Goal: Task Accomplishment & Management: Manage account settings

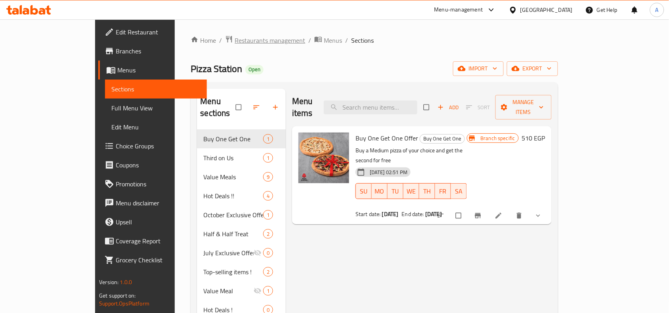
click at [235, 42] on span "Restaurants management" at bounding box center [270, 41] width 71 height 10
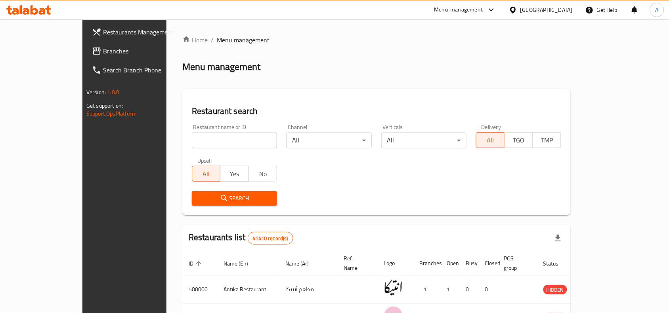
click at [213, 139] on input "search" at bounding box center [234, 141] width 85 height 16
paste input "645567"
type input "645567"
click button "Search" at bounding box center [234, 198] width 85 height 15
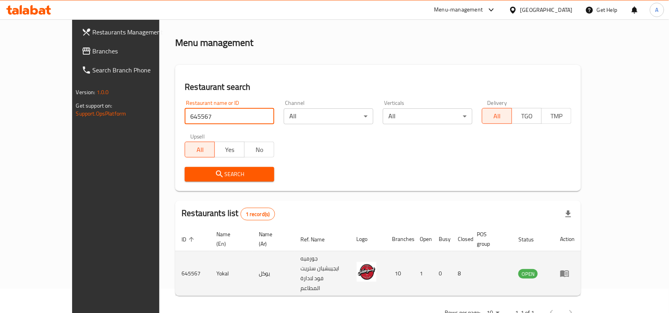
scroll to position [25, 0]
click at [569, 271] on icon "enhanced table" at bounding box center [564, 274] width 9 height 7
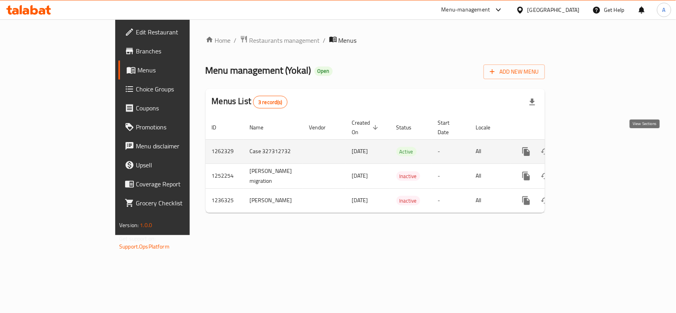
click at [588, 147] on icon "enhanced table" at bounding box center [584, 152] width 10 height 10
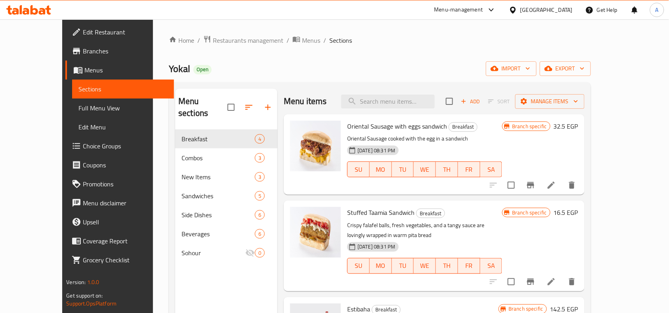
click at [399, 110] on div "Menu items Add Sort Manage items" at bounding box center [434, 102] width 300 height 26
click at [401, 104] on input "search" at bounding box center [388, 102] width 94 height 14
paste input "Totalla"
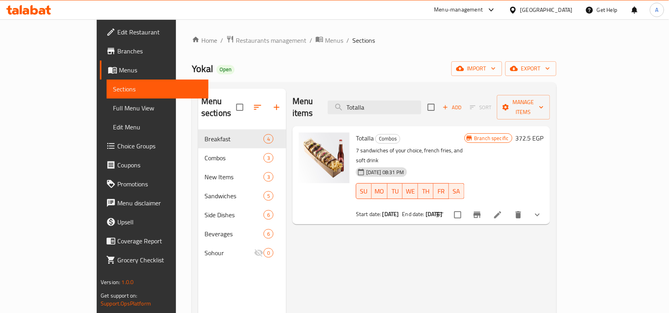
click at [482, 210] on icon "Branch-specific-item" at bounding box center [477, 215] width 10 height 10
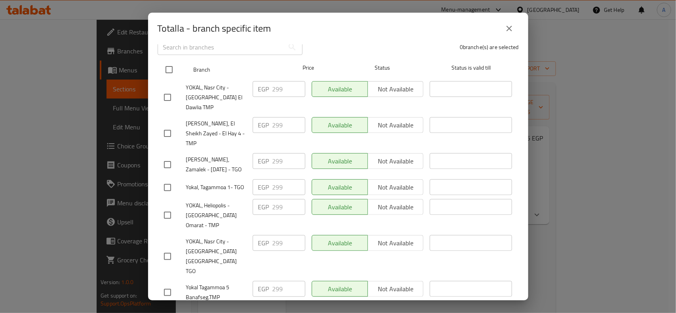
scroll to position [114, 0]
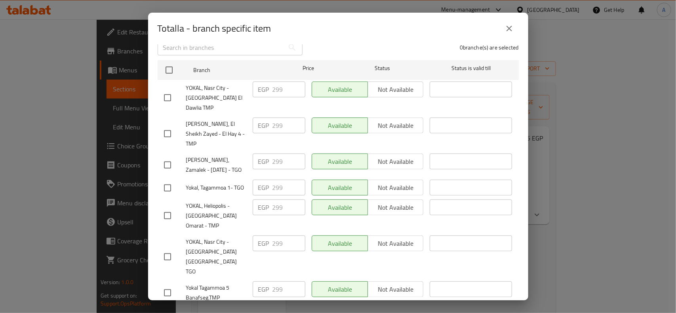
click at [505, 29] on icon "close" at bounding box center [510, 29] width 10 height 10
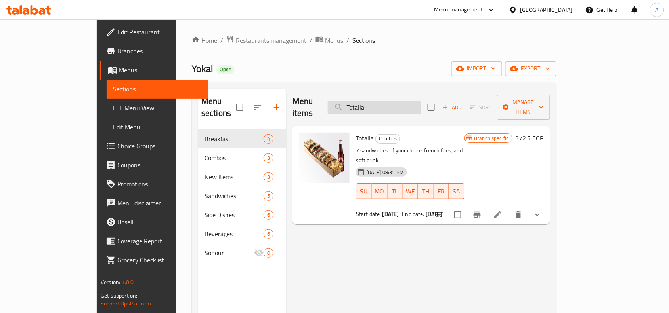
click at [396, 103] on input "Totalla" at bounding box center [375, 108] width 94 height 14
paste input "[PERSON_NAME]"
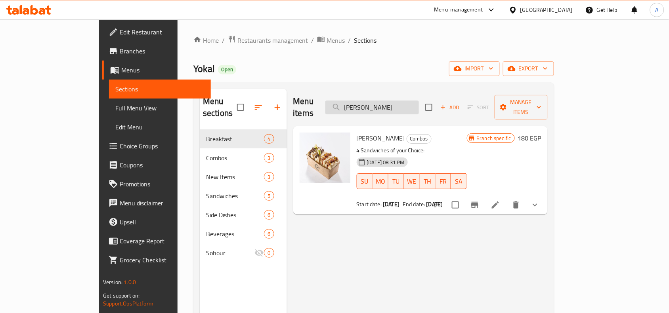
click at [393, 101] on input "[PERSON_NAME]" at bounding box center [372, 108] width 94 height 14
paste input "Kabout"
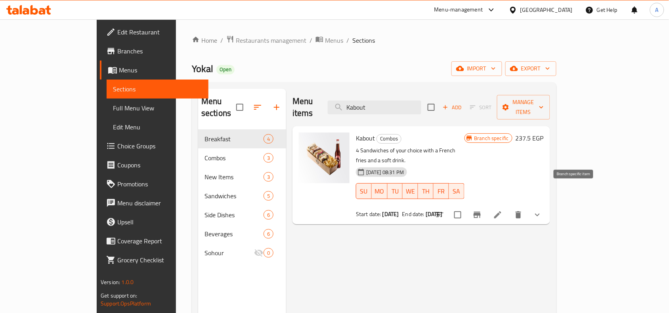
click at [482, 210] on icon "Branch-specific-item" at bounding box center [477, 215] width 10 height 10
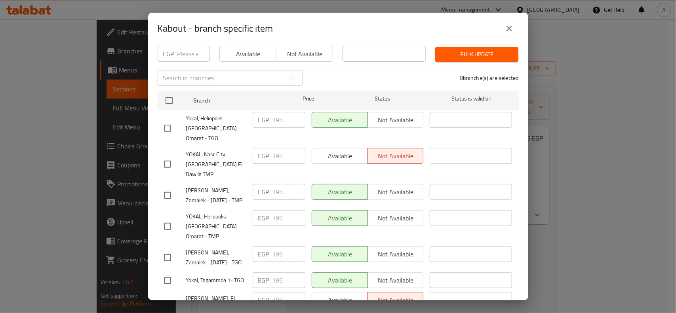
scroll to position [163, 0]
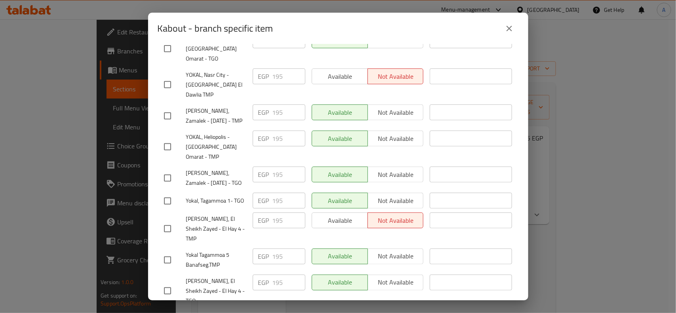
click at [512, 29] on icon "close" at bounding box center [510, 29] width 10 height 10
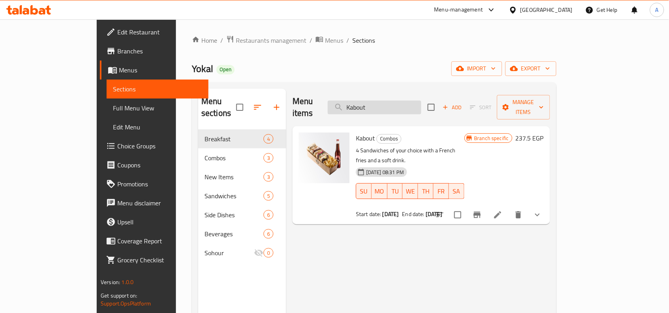
click at [397, 104] on input "Kabout" at bounding box center [375, 108] width 94 height 14
paste input "Estibaha"
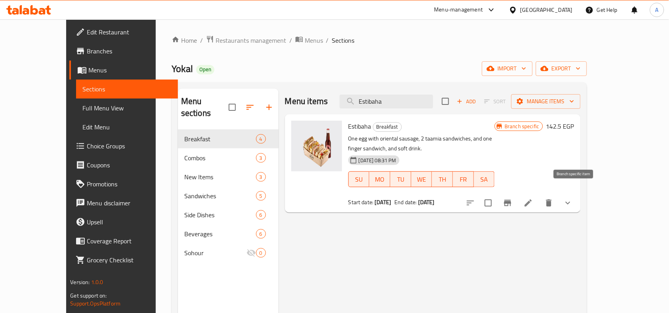
click at [512, 199] on icon "Branch-specific-item" at bounding box center [508, 204] width 10 height 10
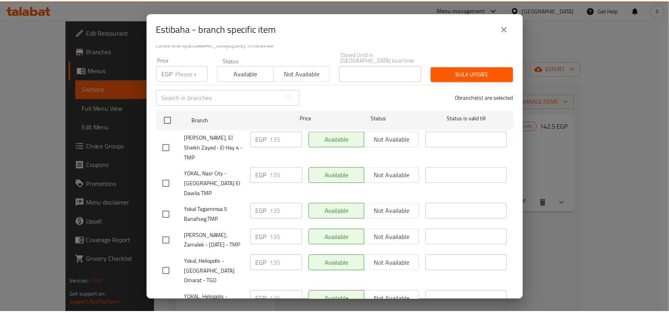
scroll to position [15, 0]
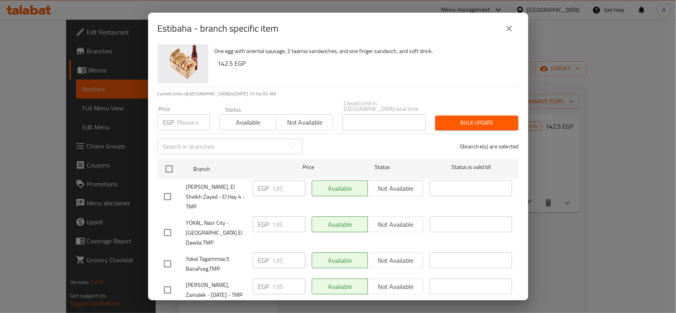
click at [504, 30] on button "close" at bounding box center [509, 28] width 19 height 19
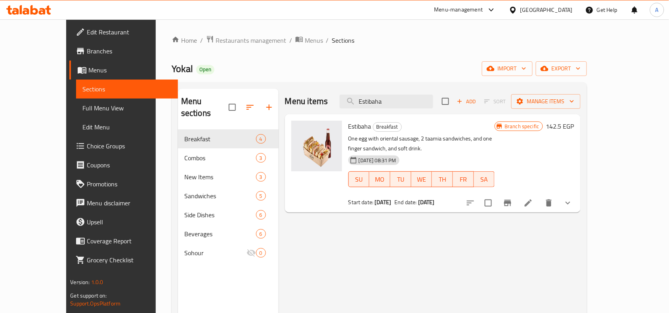
click at [404, 112] on div "Menu items Estibaha Add Sort Manage items" at bounding box center [433, 102] width 296 height 26
click at [404, 104] on input "Estibaha" at bounding box center [387, 102] width 94 height 14
paste input "Smoked- Sausage Sandwich"
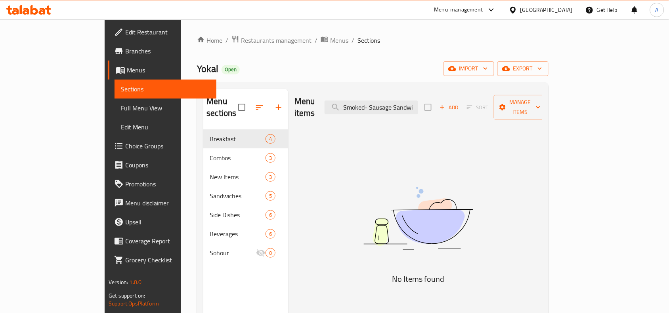
scroll to position [0, 0]
type input "S"
type input "ي"
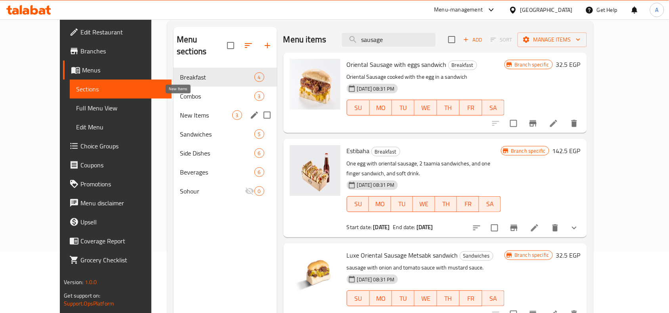
click at [183, 111] on span "New Items" at bounding box center [206, 116] width 52 height 10
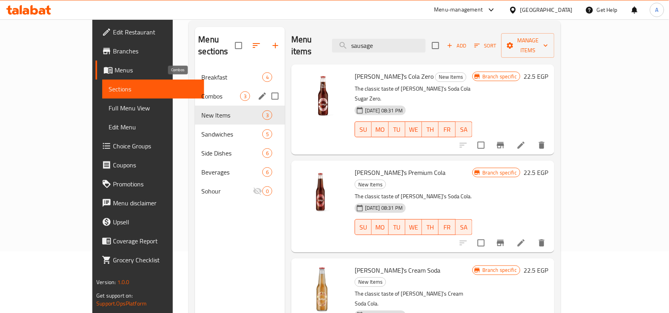
click at [201, 92] on span "Combos" at bounding box center [220, 97] width 39 height 10
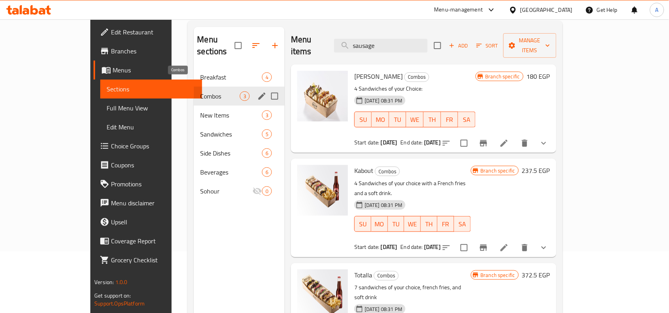
click at [200, 73] on span "Breakfast" at bounding box center [230, 78] width 61 height 10
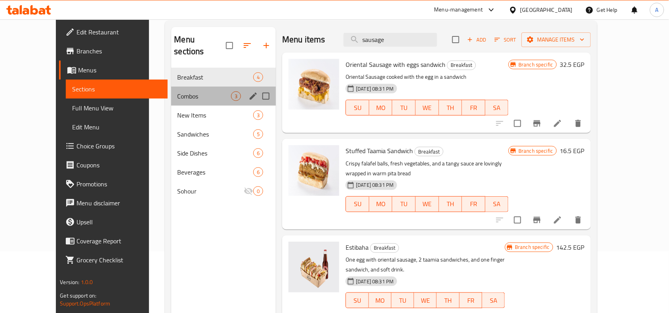
click at [175, 87] on div "Combos 3" at bounding box center [223, 96] width 105 height 19
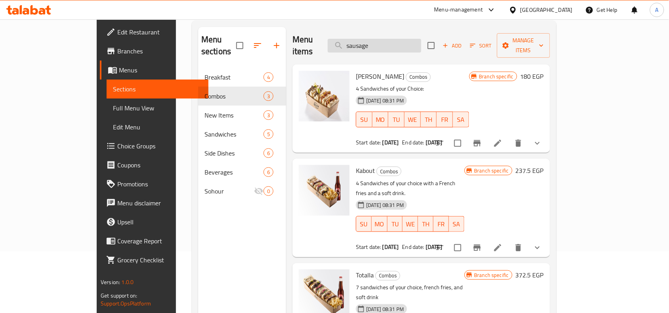
click at [416, 39] on input "sausage" at bounding box center [375, 46] width 94 height 14
paste input "Totalla"
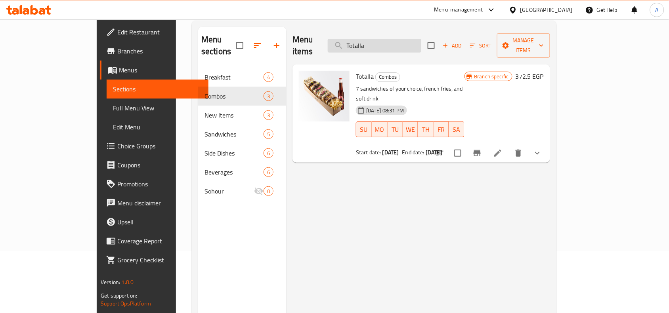
click at [388, 44] on input "Totalla" at bounding box center [375, 46] width 94 height 14
paste input "[PERSON_NAME]"
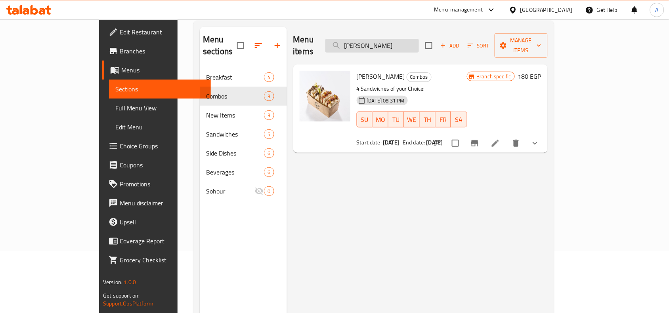
click at [401, 39] on input "[PERSON_NAME]" at bounding box center [372, 46] width 94 height 14
paste input "Kabout"
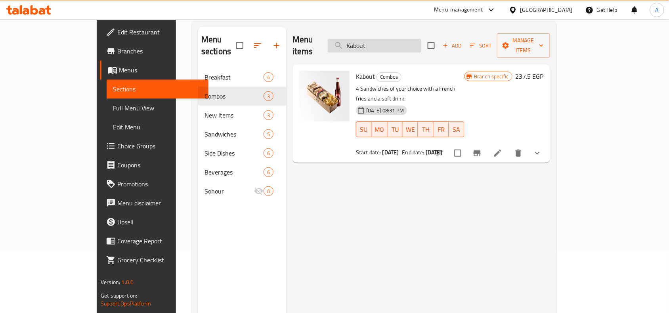
click at [386, 40] on input "Kabout" at bounding box center [375, 46] width 94 height 14
paste input "Estibaha"
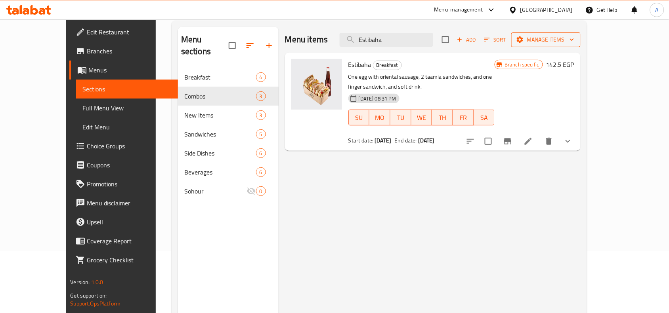
type input "Estibaha"
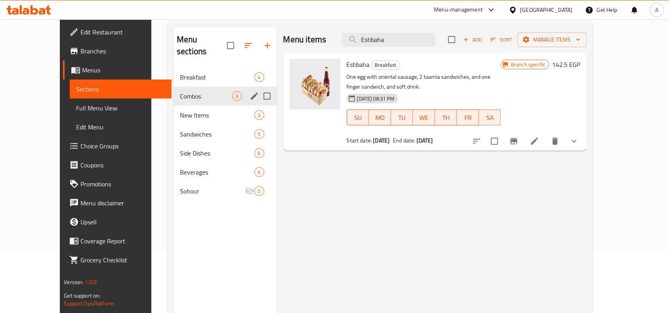
click at [194, 73] on span "Breakfast" at bounding box center [217, 78] width 74 height 10
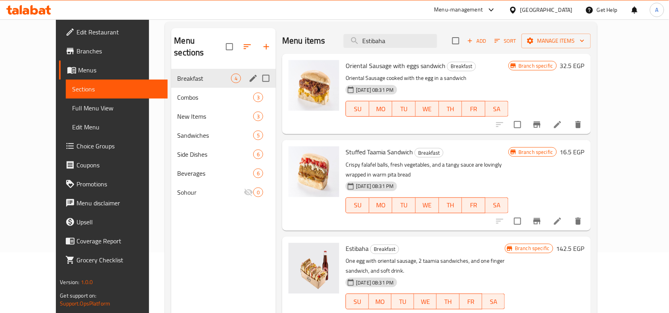
scroll to position [12, 0]
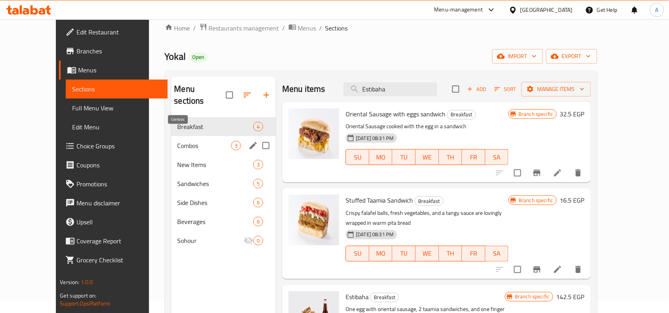
click at [178, 141] on span "Combos" at bounding box center [205, 146] width 54 height 10
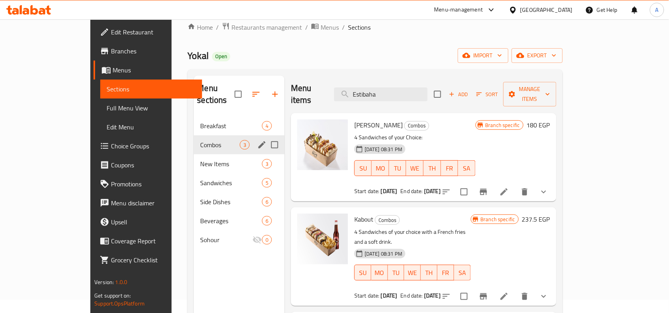
scroll to position [12, 0]
click at [200, 160] on span "New Items" at bounding box center [219, 165] width 39 height 10
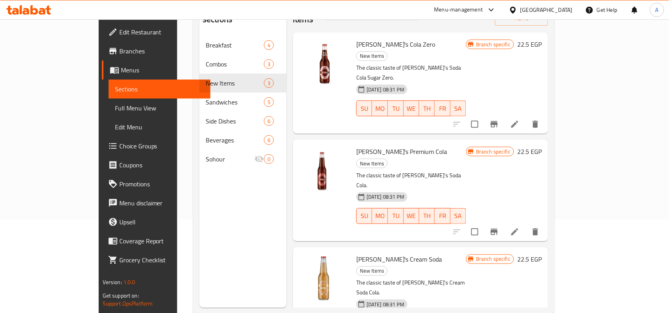
scroll to position [111, 0]
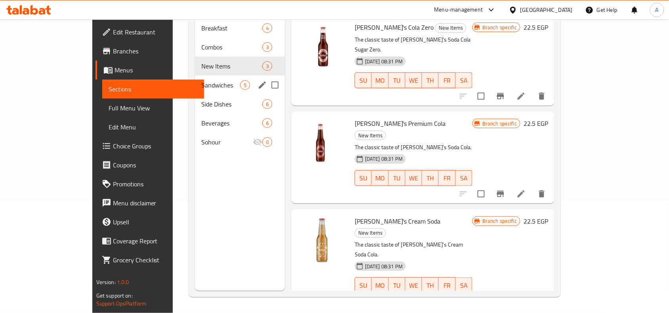
click at [201, 80] on span "Sandwiches" at bounding box center [220, 85] width 39 height 10
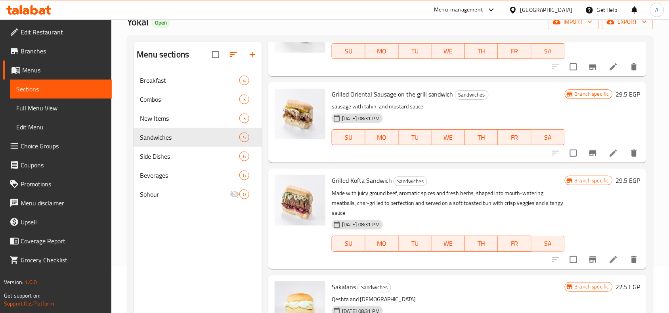
scroll to position [111, 0]
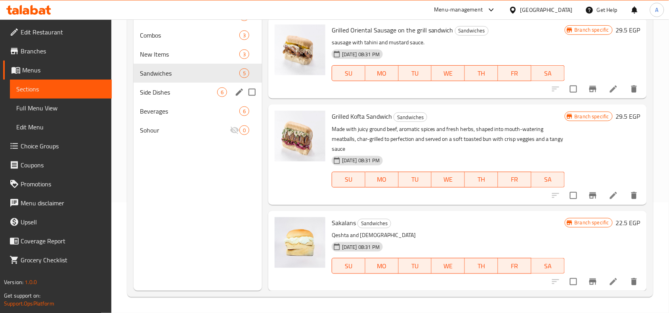
click at [176, 97] on div "Side Dishes 6" at bounding box center [198, 92] width 128 height 19
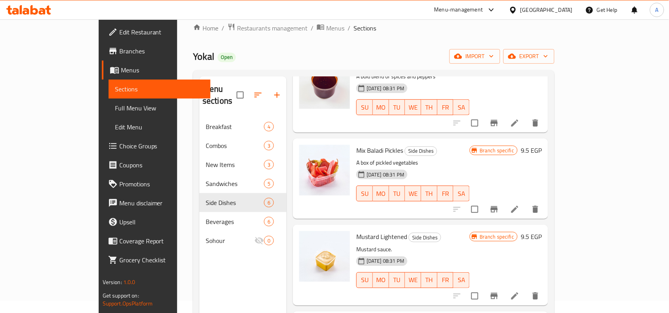
scroll to position [225, 0]
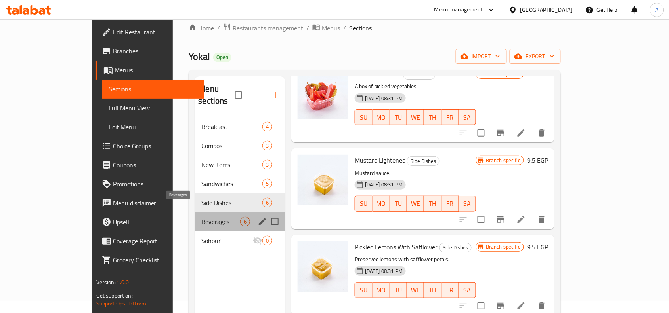
click at [206, 217] on span "Beverages" at bounding box center [220, 222] width 39 height 10
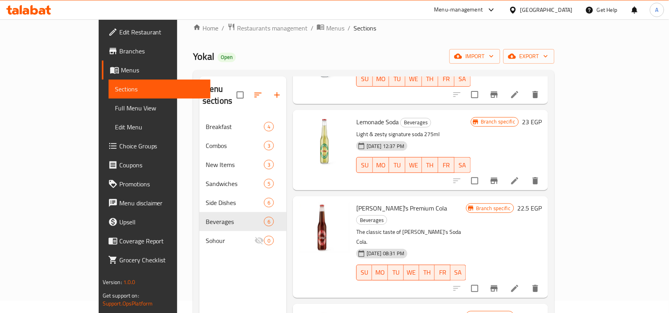
scroll to position [225, 0]
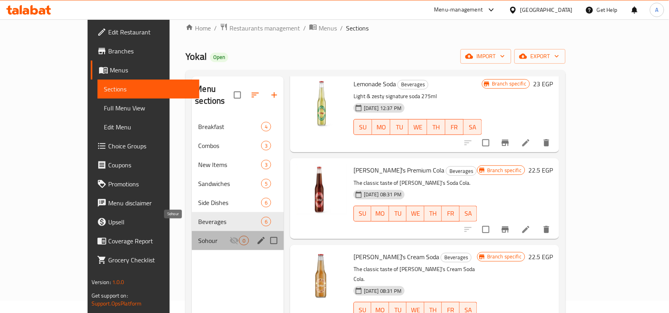
click at [198, 236] on span "Sohour" at bounding box center [213, 241] width 31 height 10
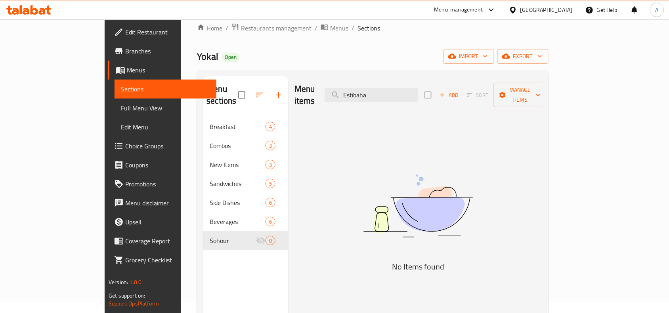
click at [108, 56] on link "Branches" at bounding box center [162, 51] width 109 height 19
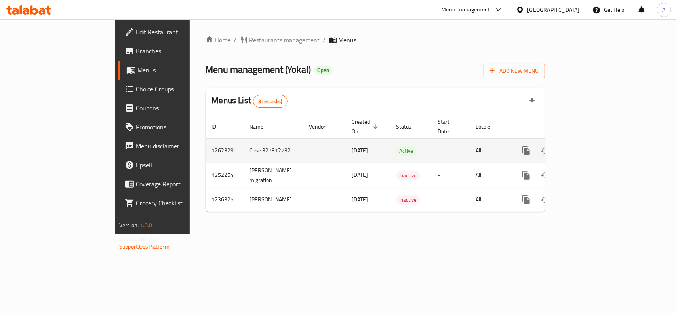
click at [588, 146] on icon "enhanced table" at bounding box center [584, 151] width 10 height 10
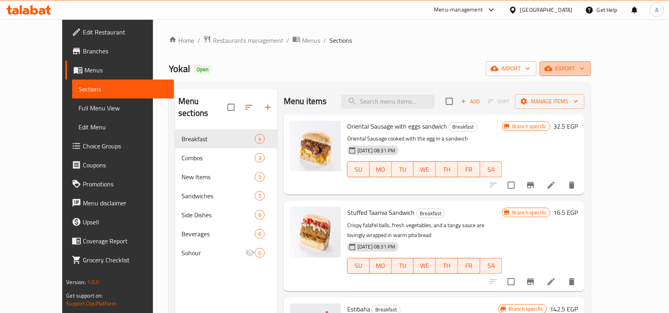
click at [584, 67] on span "export" at bounding box center [565, 69] width 38 height 10
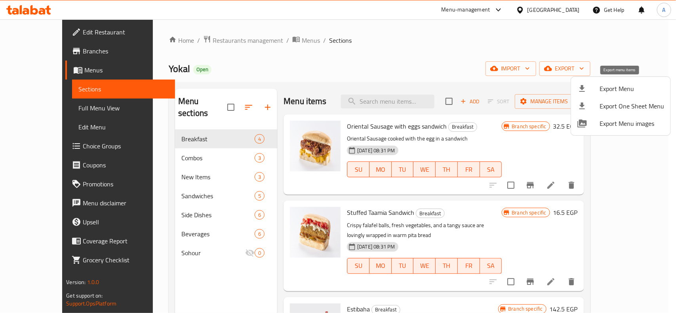
click at [600, 89] on span "Export Menu" at bounding box center [632, 89] width 65 height 10
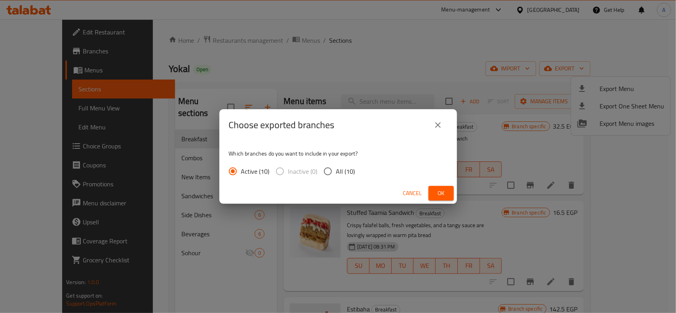
click at [325, 170] on input "All (10)" at bounding box center [328, 171] width 17 height 17
radio input "true"
click at [442, 189] on span "Ok" at bounding box center [441, 194] width 13 height 10
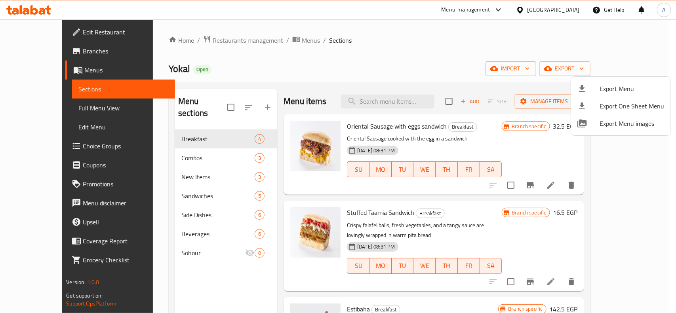
click at [436, 60] on div at bounding box center [338, 156] width 676 height 313
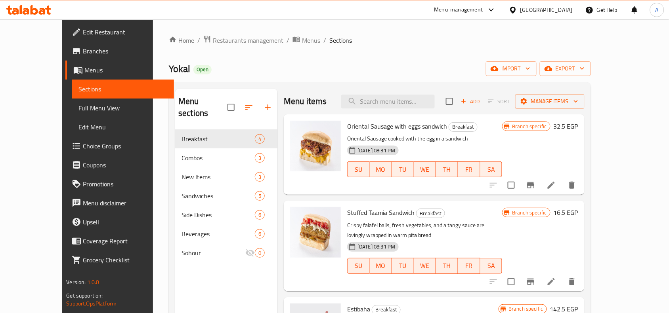
click at [83, 52] on span "Branches" at bounding box center [125, 51] width 85 height 10
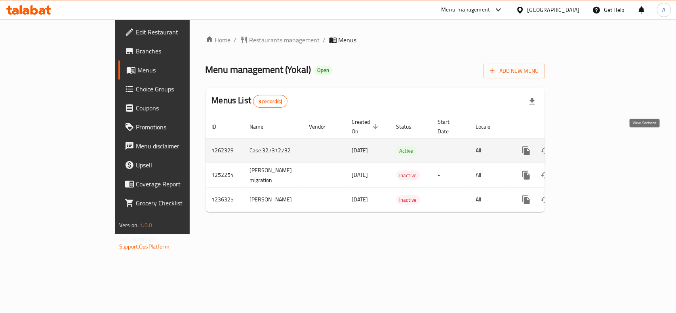
click at [588, 146] on icon "enhanced table" at bounding box center [584, 151] width 10 height 10
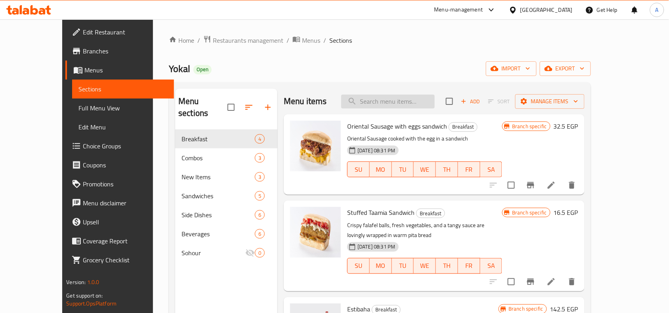
click at [403, 105] on input "search" at bounding box center [388, 102] width 94 height 14
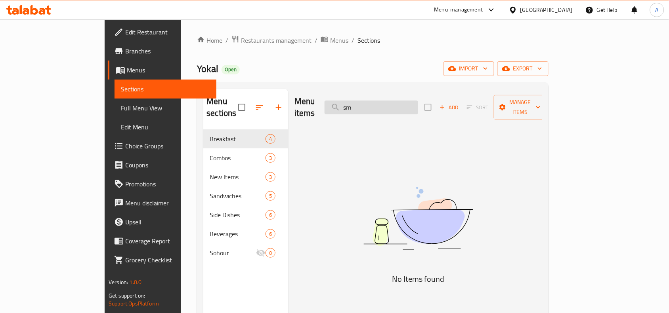
type input "s"
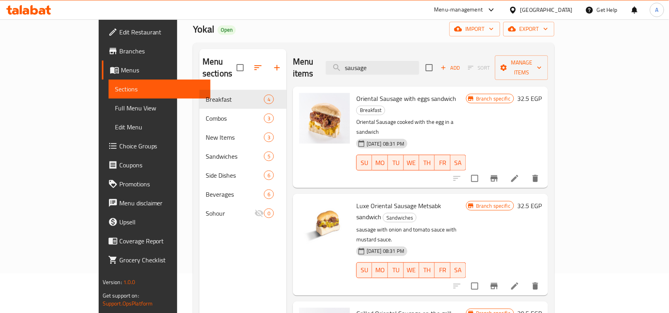
scroll to position [99, 0]
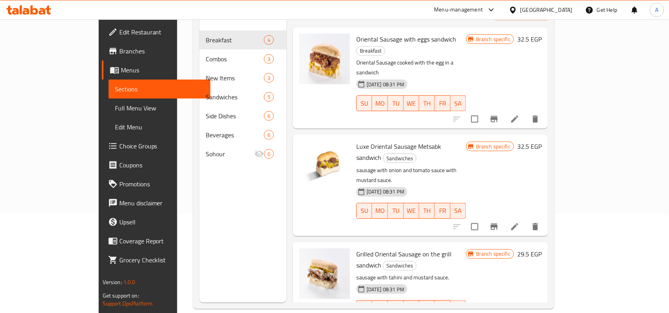
type input "sausage"
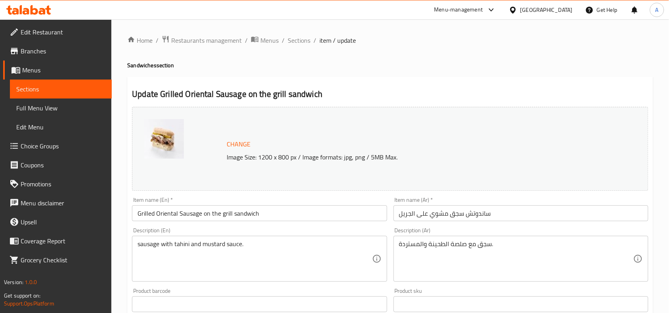
click at [229, 218] on input "Grilled Oriental Sausage on the grill sandwich" at bounding box center [259, 214] width 255 height 16
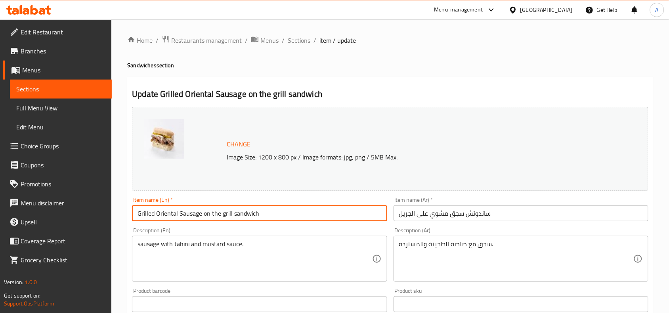
click at [229, 218] on input "Grilled Oriental Sausage on the grill sandwich" at bounding box center [259, 214] width 255 height 16
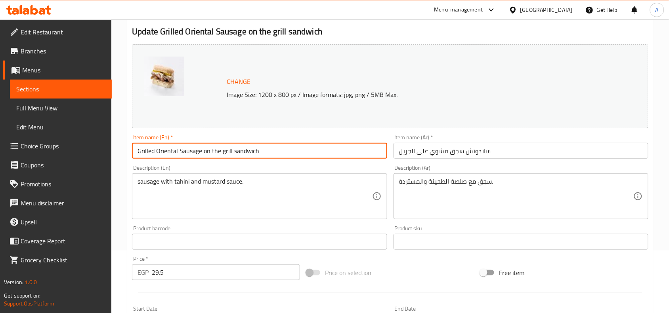
scroll to position [99, 0]
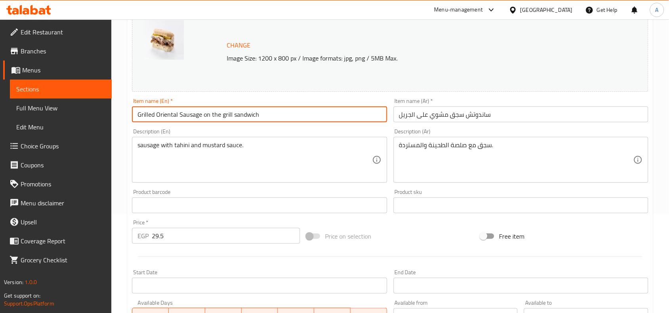
click at [219, 116] on input "Grilled Oriental Sausage on the grill sandwich" at bounding box center [259, 115] width 255 height 16
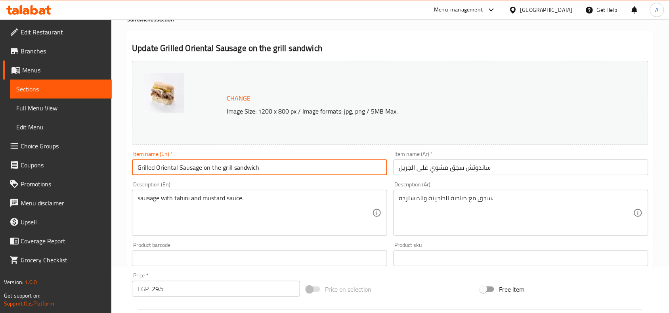
scroll to position [0, 0]
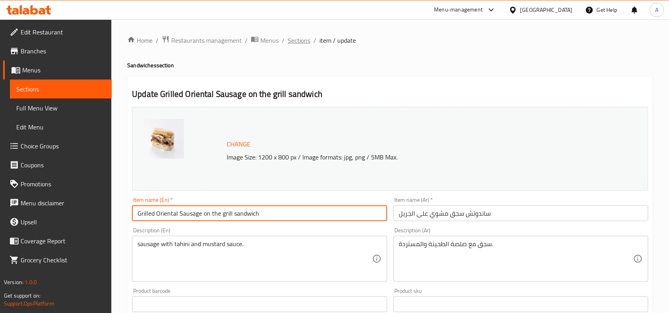
click at [294, 39] on span "Sections" at bounding box center [299, 41] width 23 height 10
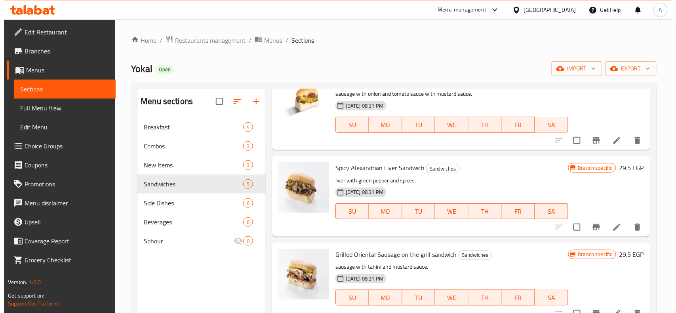
scroll to position [99, 0]
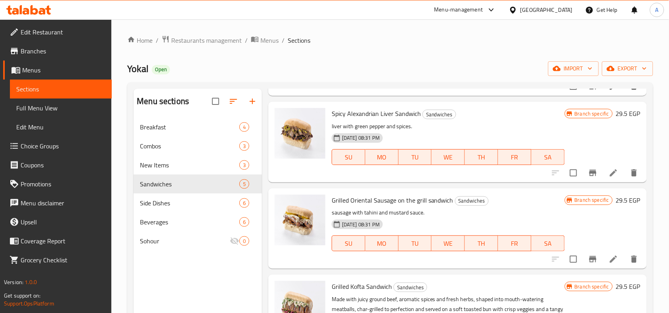
click at [438, 203] on span "Grilled Oriental Sausage on the grill sandwich" at bounding box center [393, 201] width 122 height 12
click at [589, 262] on icon "Branch-specific-item" at bounding box center [592, 259] width 7 height 6
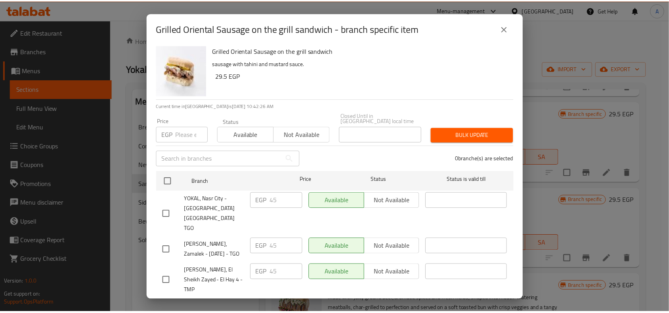
scroll to position [0, 0]
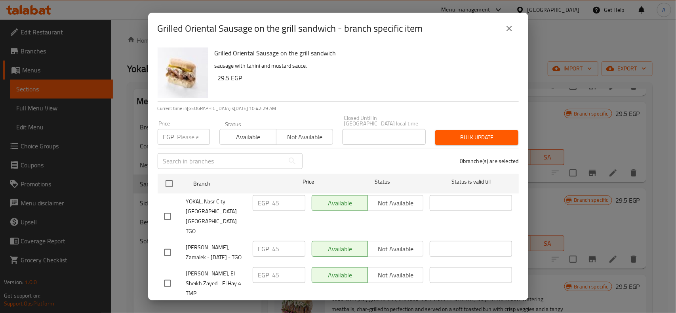
click at [509, 29] on icon "close" at bounding box center [510, 29] width 6 height 6
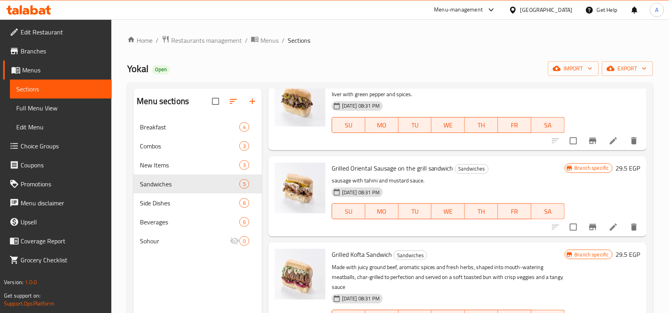
scroll to position [149, 0]
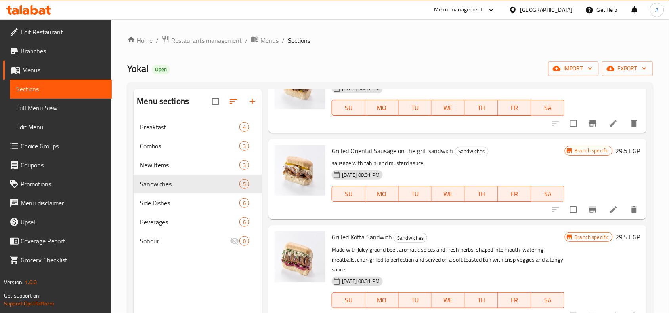
click at [428, 151] on span "Grilled Oriental Sausage on the grill sandwich" at bounding box center [393, 151] width 122 height 12
copy h6 "Grilled Oriental Sausage on the grill sandwich"
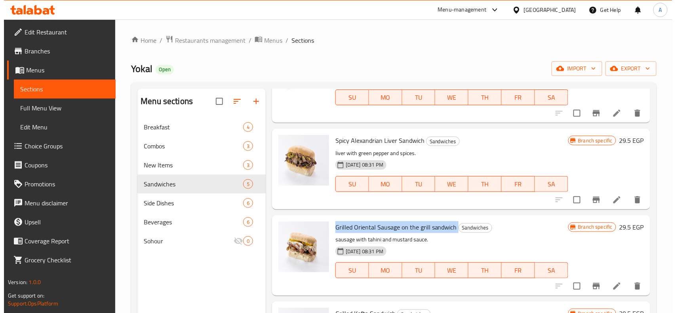
scroll to position [0, 0]
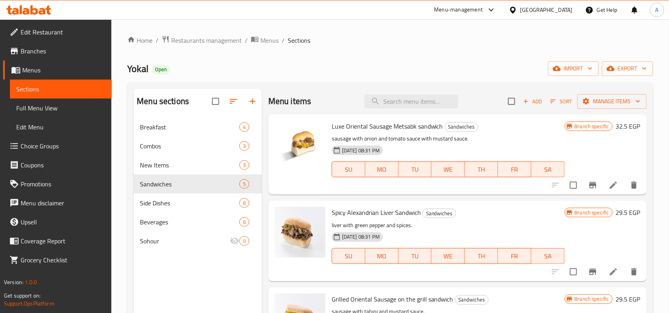
click at [393, 93] on div "Menu items Add Sort Manage items" at bounding box center [457, 102] width 378 height 26
click at [394, 105] on input "search" at bounding box center [412, 102] width 94 height 14
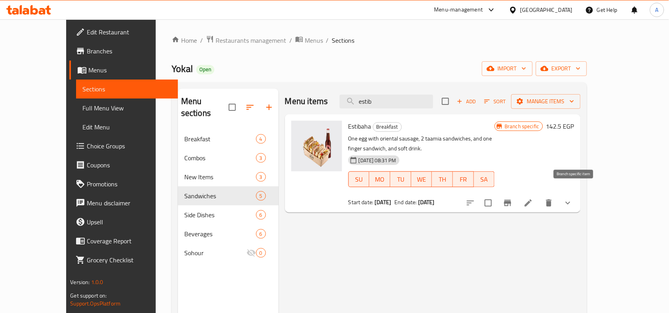
type input "estib"
click at [517, 199] on button "Branch-specific-item" at bounding box center [507, 203] width 19 height 19
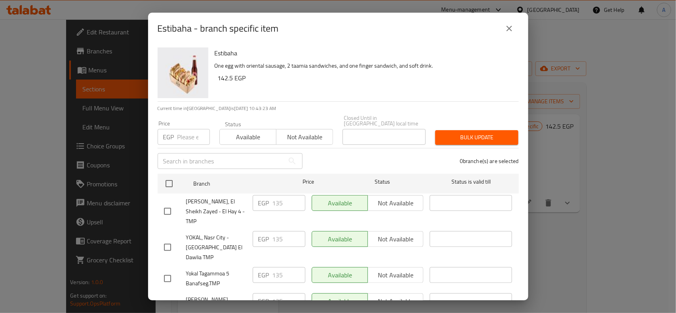
click at [512, 31] on icon "close" at bounding box center [510, 29] width 6 height 6
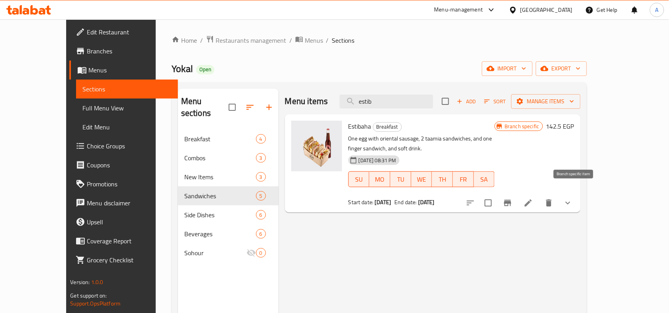
click at [512, 199] on icon "Branch-specific-item" at bounding box center [508, 204] width 10 height 10
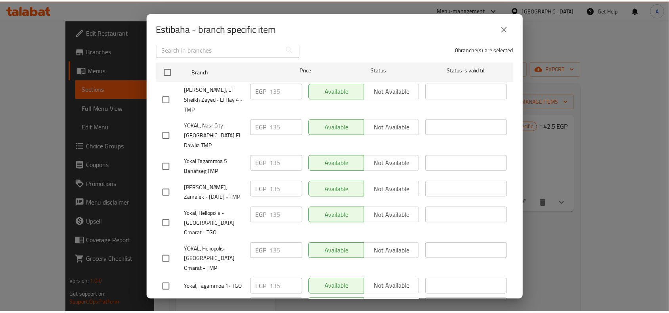
scroll to position [14, 0]
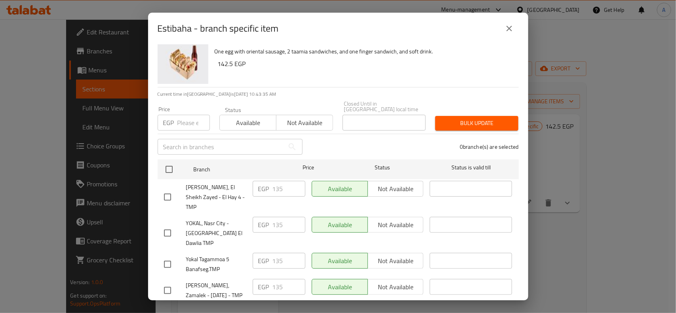
click at [504, 28] on button "close" at bounding box center [509, 28] width 19 height 19
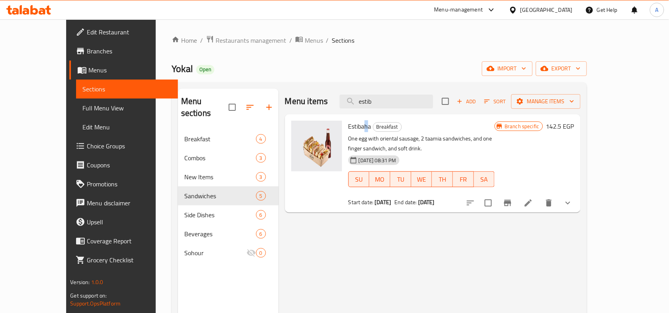
click at [349, 127] on span "Estibaha" at bounding box center [359, 126] width 23 height 12
copy span "h"
click at [348, 129] on span "Estibaha" at bounding box center [359, 126] width 23 height 12
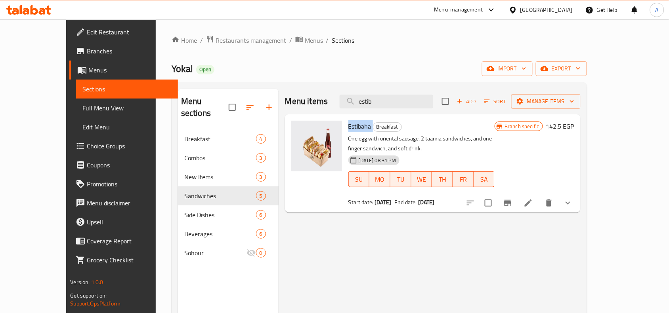
copy h6 "Estibaha"
click at [539, 196] on li at bounding box center [528, 203] width 22 height 14
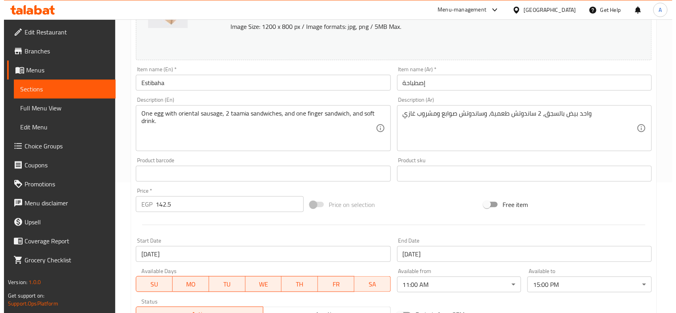
scroll to position [248, 0]
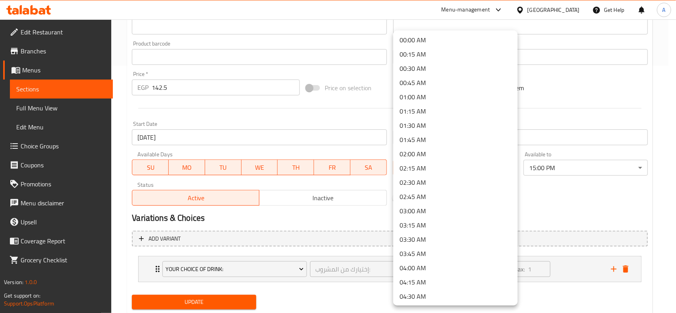
scroll to position [0, 0]
click at [415, 40] on li "00:00 AM" at bounding box center [455, 41] width 124 height 14
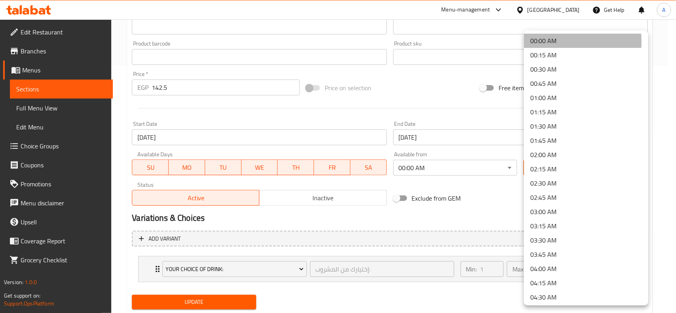
click at [536, 42] on li "00:00 AM" at bounding box center [586, 41] width 124 height 14
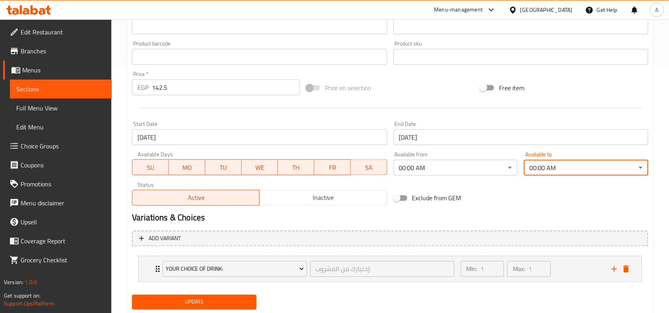
click at [478, 193] on div "Exclude from GEM" at bounding box center [477, 198] width 174 height 21
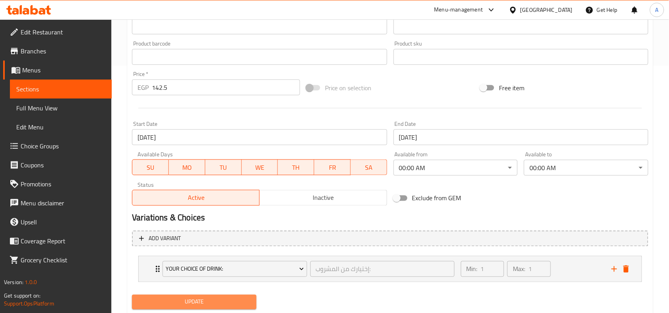
click at [213, 304] on span "Update" at bounding box center [194, 303] width 112 height 10
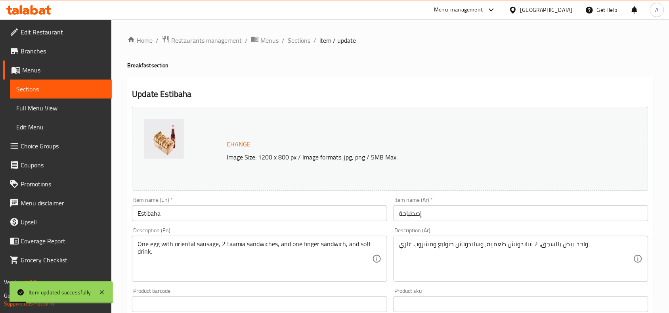
click at [191, 219] on input "Estibaha" at bounding box center [259, 214] width 255 height 16
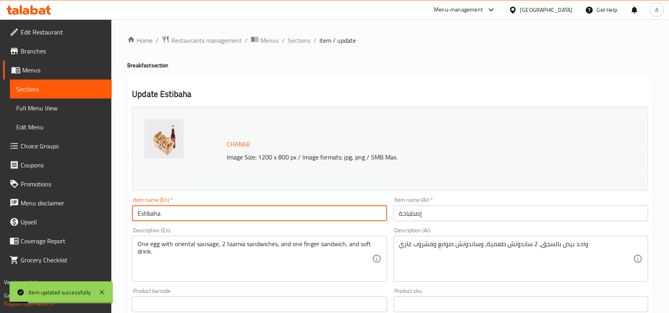
click at [191, 219] on input "Estibaha" at bounding box center [259, 214] width 255 height 16
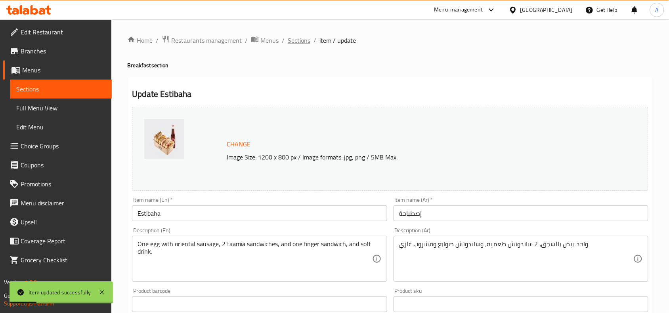
click at [294, 42] on span "Sections" at bounding box center [299, 41] width 23 height 10
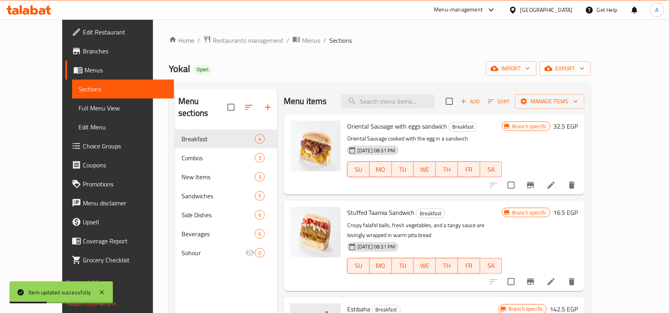
click at [397, 122] on span "Oriental Sausage with eggs sandwich" at bounding box center [397, 126] width 100 height 12
click at [401, 111] on div "Menu items Add Sort Manage items" at bounding box center [434, 102] width 300 height 26
click at [403, 106] on input "search" at bounding box center [388, 102] width 94 height 14
paste input "Estibaha"
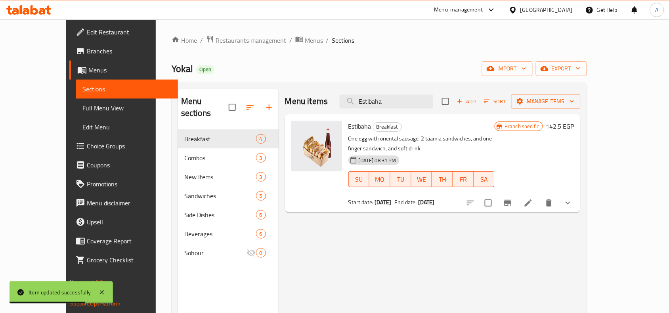
type input "Estibaha"
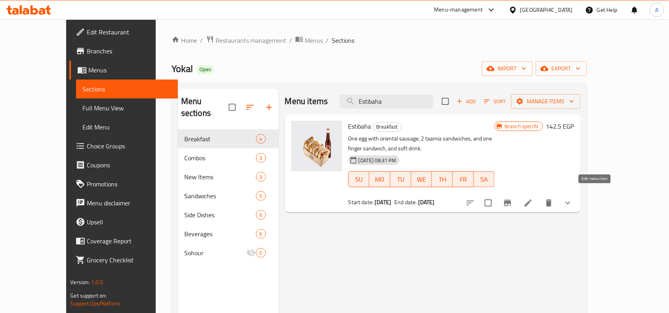
click at [533, 199] on icon at bounding box center [528, 204] width 10 height 10
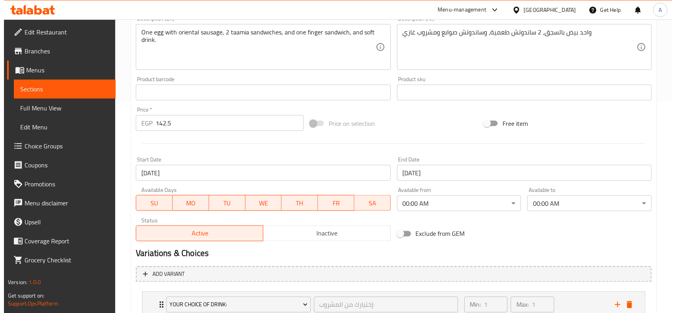
scroll to position [271, 0]
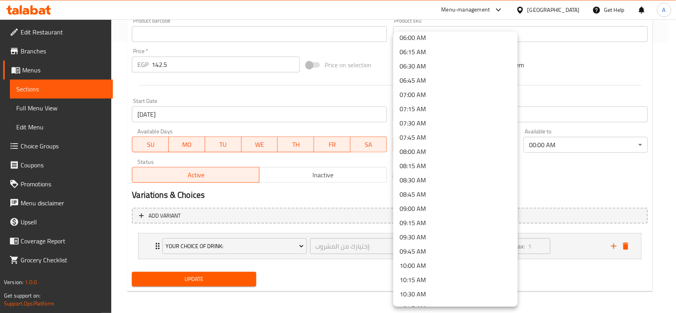
scroll to position [396, 0]
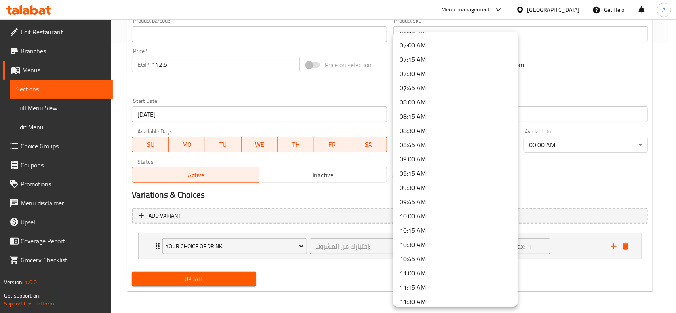
click at [417, 273] on li "11:00 AM" at bounding box center [455, 273] width 124 height 14
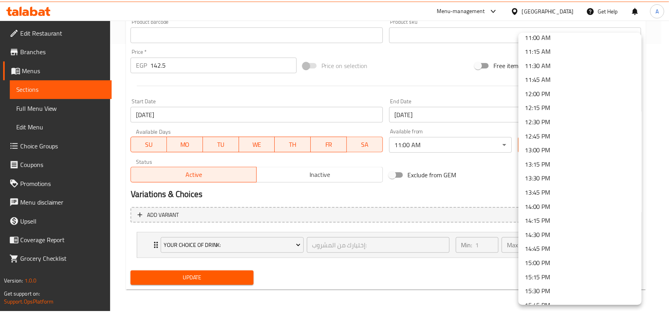
scroll to position [644, 0]
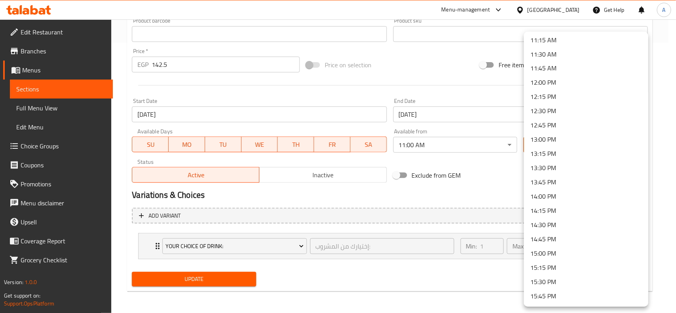
click at [547, 254] on li "15:00 PM" at bounding box center [586, 254] width 124 height 14
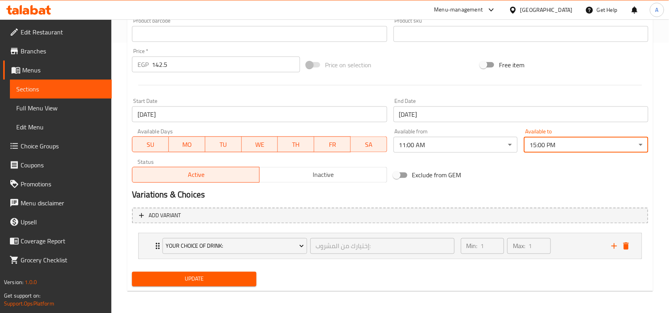
click at [506, 181] on div "Exclude from GEM" at bounding box center [477, 175] width 174 height 21
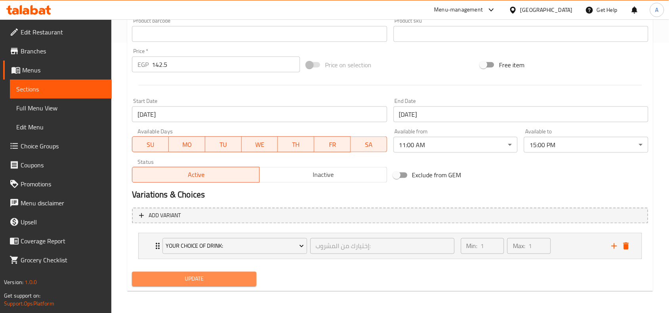
click at [215, 283] on span "Update" at bounding box center [194, 280] width 112 height 10
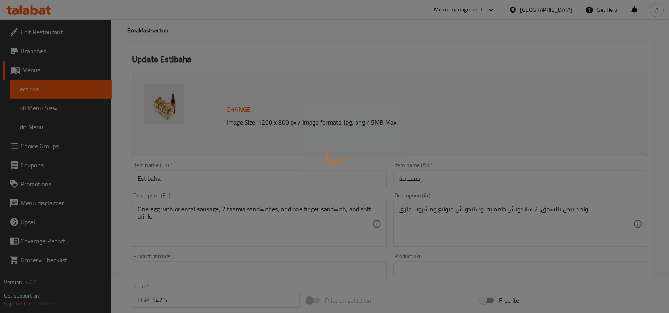
scroll to position [0, 0]
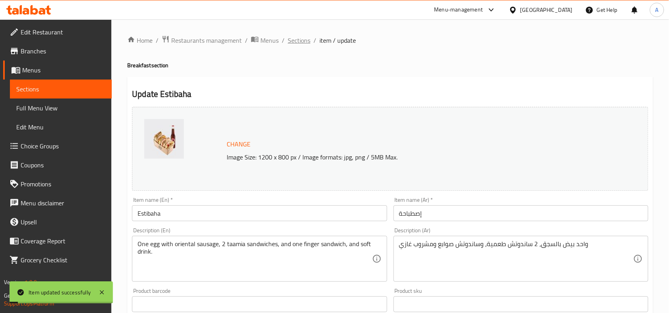
click at [292, 41] on span "Sections" at bounding box center [299, 41] width 23 height 10
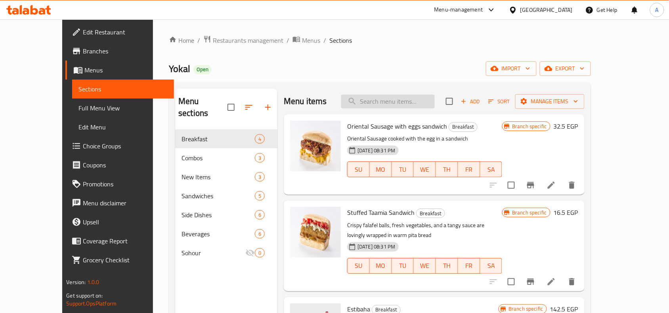
click at [386, 104] on input "search" at bounding box center [388, 102] width 94 height 14
paste input "673577"
type input "673577"
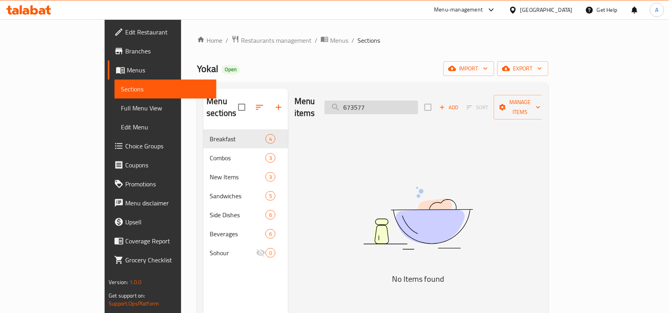
click at [403, 102] on input "673577" at bounding box center [372, 108] width 94 height 14
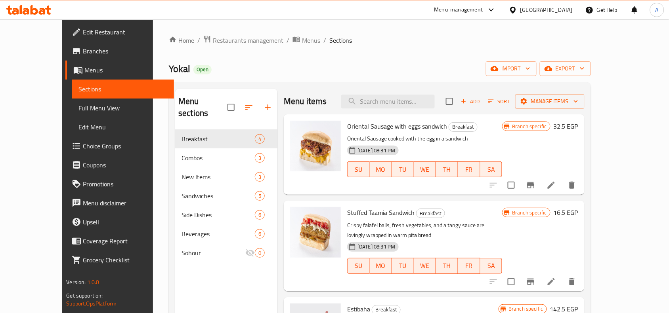
click at [379, 69] on div "Yokal Open import export" at bounding box center [380, 68] width 422 height 15
click at [383, 97] on input "search" at bounding box center [388, 102] width 94 height 14
paste input "Totalla"
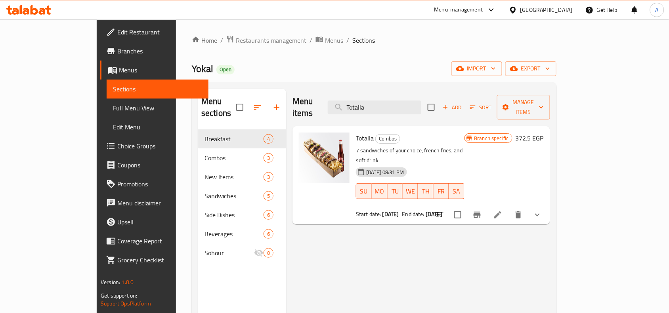
type input "Totalla"
click at [544, 133] on h6 "372.5 EGP" at bounding box center [529, 138] width 28 height 11
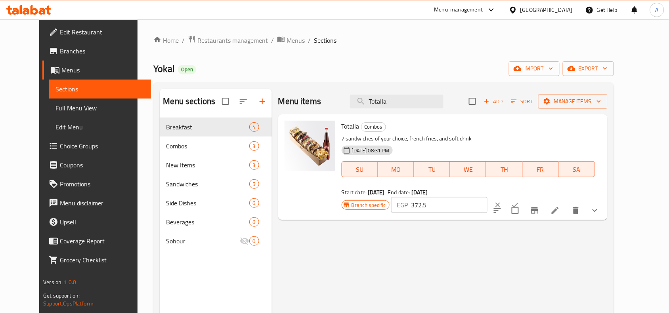
click at [487, 197] on input "372.5" at bounding box center [449, 205] width 76 height 16
paste input "9"
type input "379"
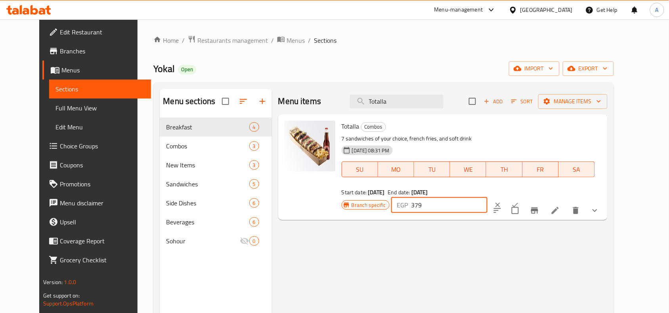
click at [519, 201] on icon "ok" at bounding box center [515, 205] width 8 height 8
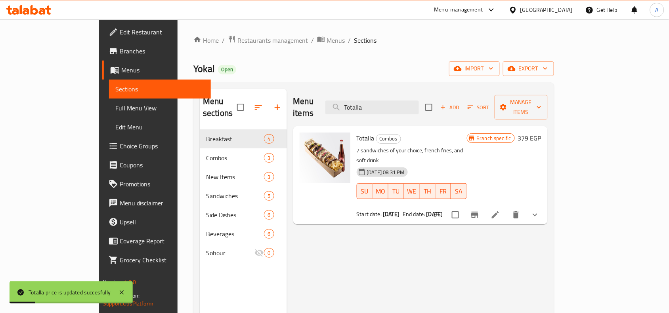
click at [478, 212] on icon "Branch-specific-item" at bounding box center [474, 215] width 7 height 6
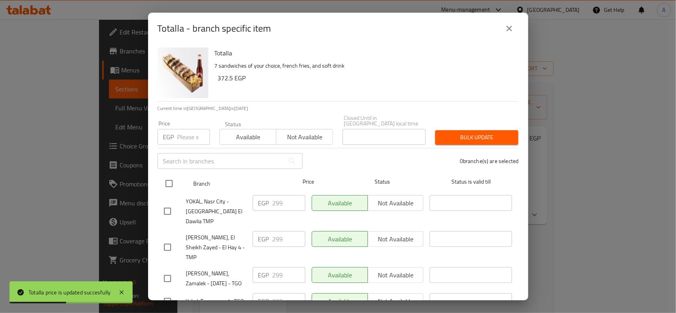
click at [159, 183] on div "Branch Price Status Status is valid till" at bounding box center [338, 184] width 361 height 20
drag, startPoint x: 172, startPoint y: 167, endPoint x: 172, endPoint y: 171, distance: 4.4
click at [172, 172] on div at bounding box center [176, 183] width 30 height 23
click at [173, 176] on input "checkbox" at bounding box center [169, 184] width 17 height 17
checkbox input "true"
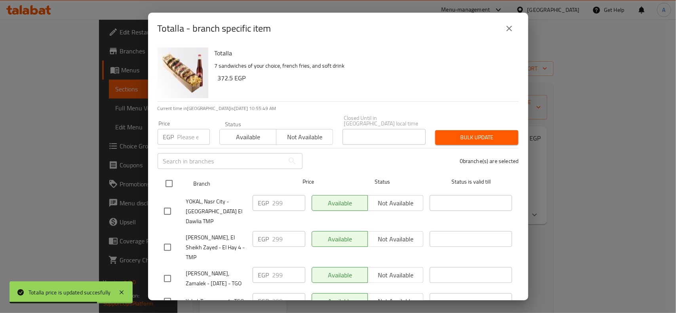
checkbox input "true"
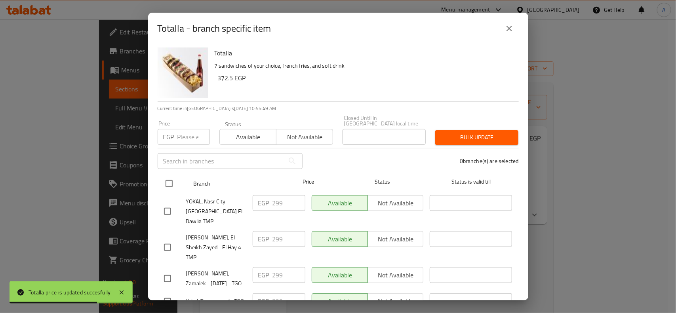
checkbox input "true"
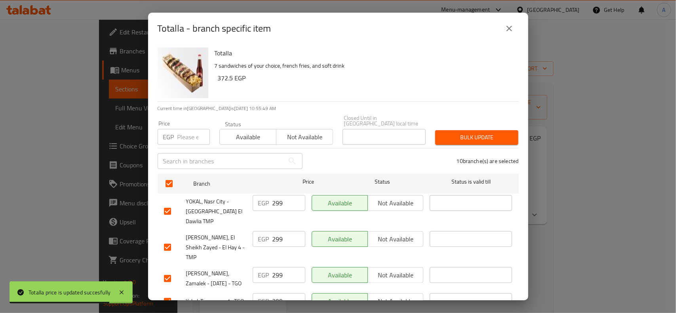
click at [176, 139] on div "EGP Price" at bounding box center [184, 137] width 52 height 16
paste input "379"
type input "379"
click at [472, 137] on button "Bulk update" at bounding box center [476, 137] width 83 height 15
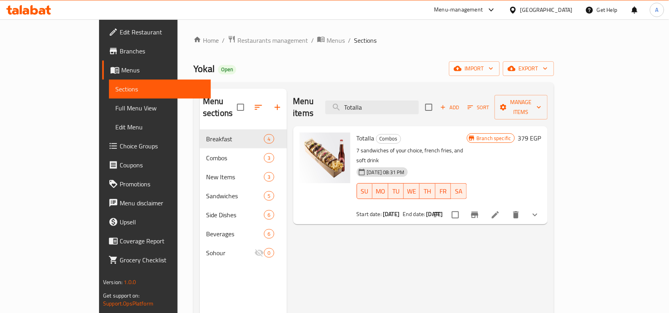
click at [500, 210] on icon at bounding box center [496, 215] width 10 height 10
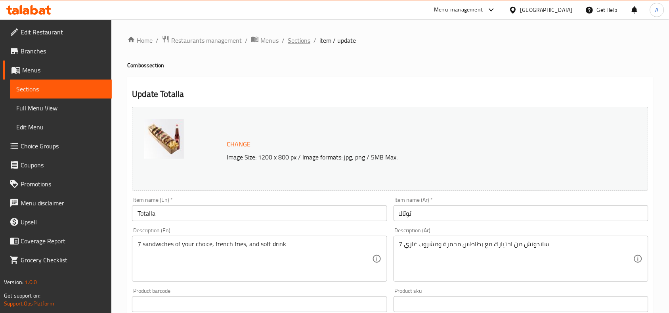
click at [296, 40] on span "Sections" at bounding box center [299, 41] width 23 height 10
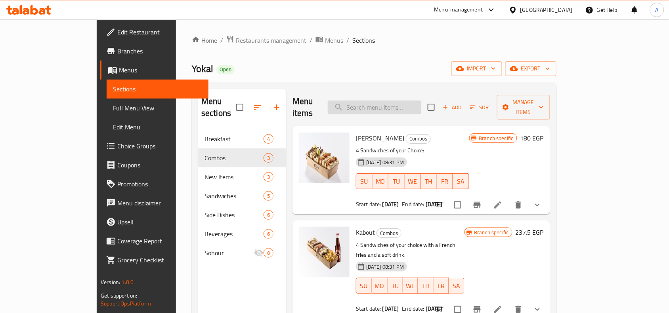
click at [392, 103] on input "search" at bounding box center [375, 108] width 94 height 14
paste input "Totalla"
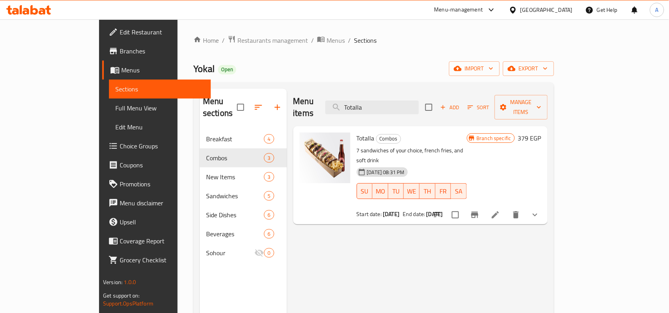
type input "Totalla"
click at [500, 210] on icon at bounding box center [496, 215] width 10 height 10
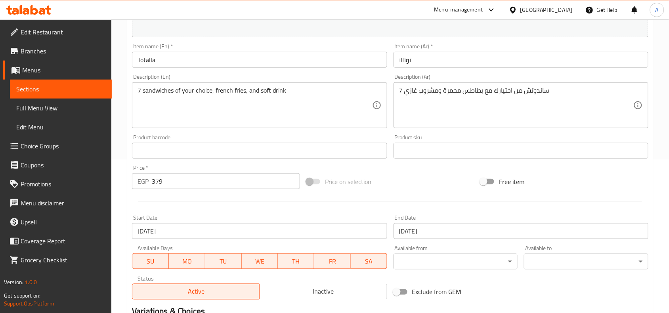
scroll to position [198, 0]
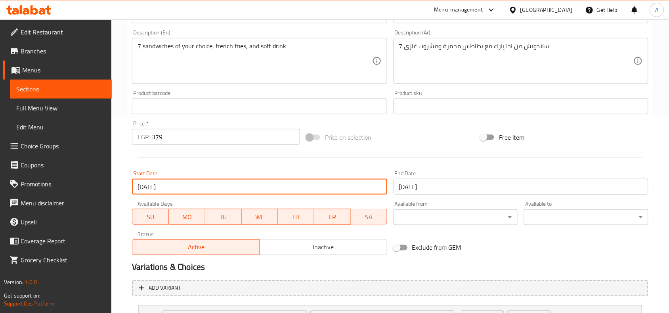
click at [210, 187] on input "02-07-2025" at bounding box center [259, 187] width 255 height 16
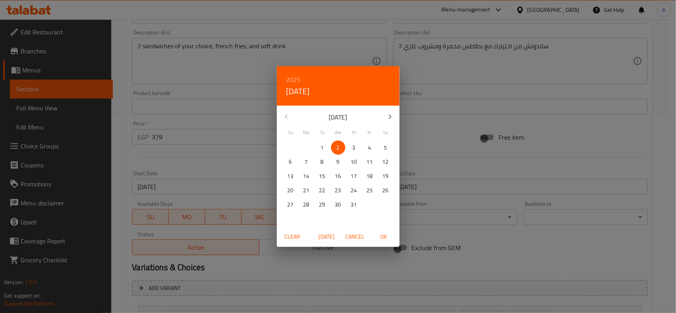
click at [353, 164] on p "10" at bounding box center [354, 162] width 6 height 10
click at [382, 235] on span "OK" at bounding box center [383, 237] width 19 height 10
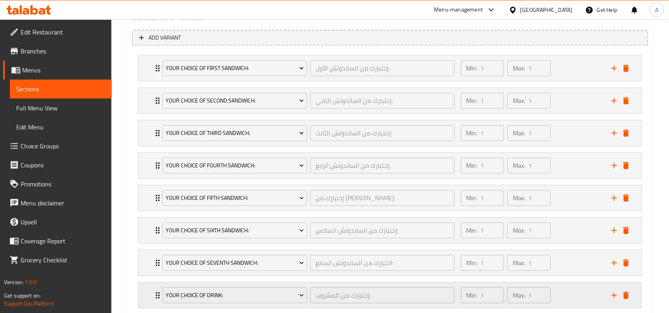
scroll to position [500, 0]
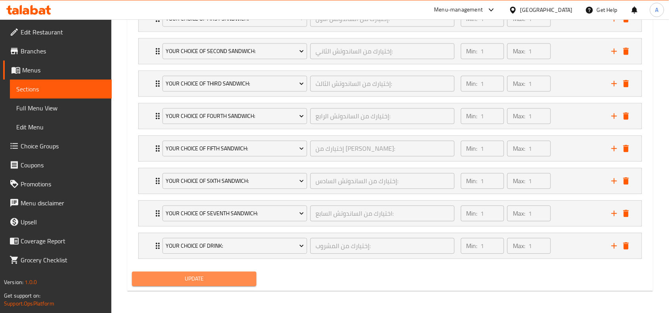
click at [233, 284] on button "Update" at bounding box center [194, 279] width 124 height 15
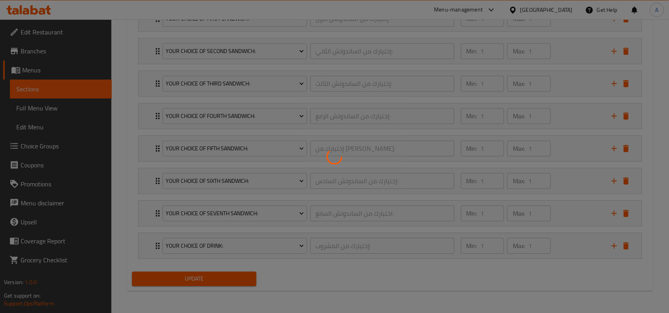
click at [235, 279] on div at bounding box center [334, 156] width 669 height 313
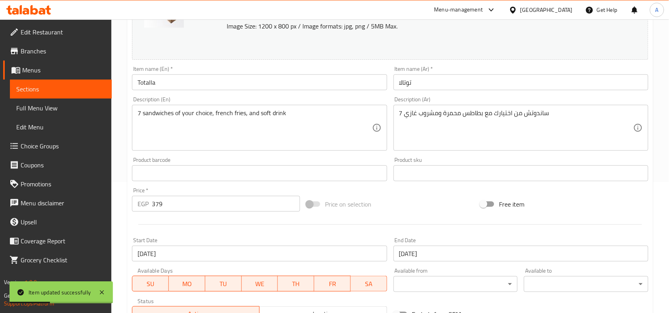
scroll to position [149, 0]
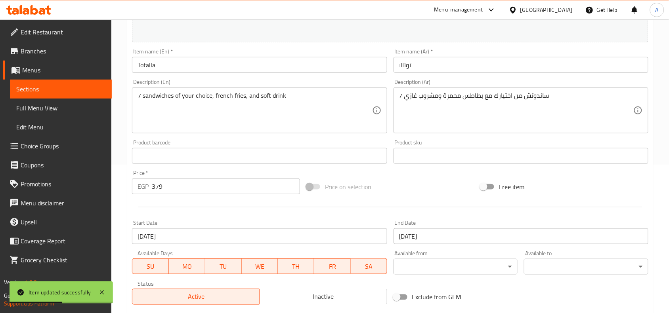
click at [222, 239] on input "10-07-2025" at bounding box center [259, 237] width 255 height 16
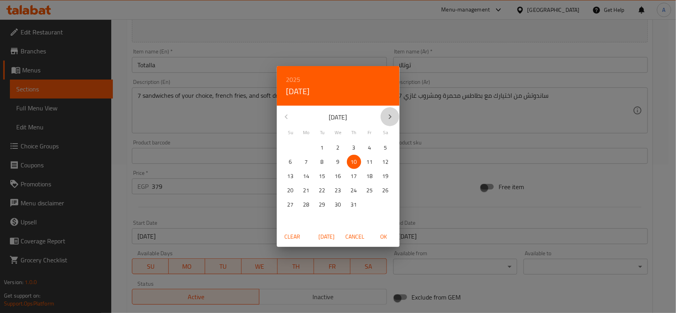
click at [390, 115] on icon "button" at bounding box center [391, 117] width 10 height 10
click at [323, 160] on p "7" at bounding box center [322, 162] width 3 height 10
click at [387, 241] on span "OK" at bounding box center [383, 237] width 19 height 10
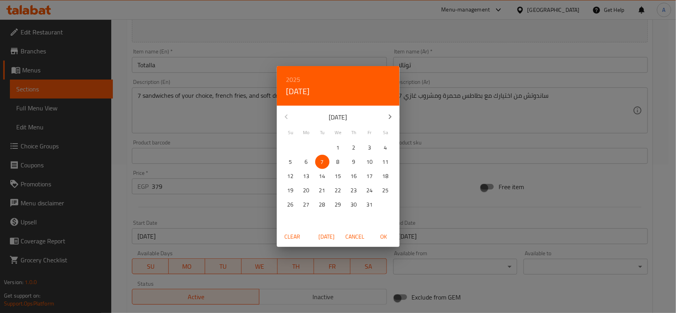
type input "[DATE]"
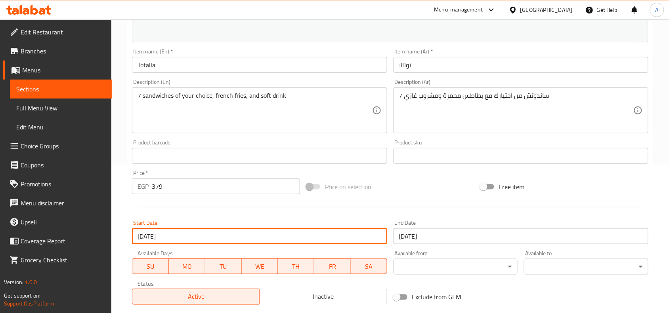
click at [317, 211] on div at bounding box center [390, 207] width 523 height 19
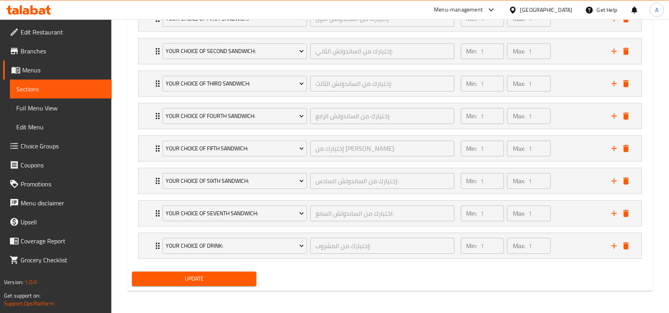
click at [231, 283] on span "Update" at bounding box center [194, 279] width 112 height 10
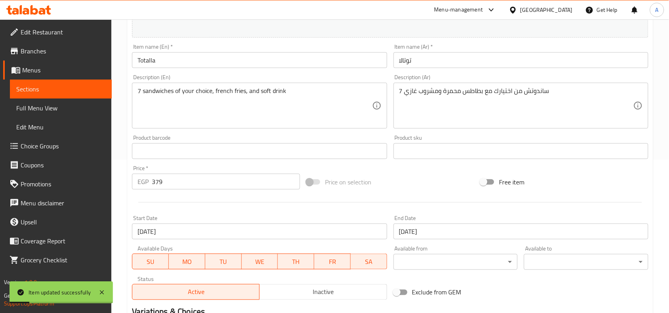
scroll to position [104, 0]
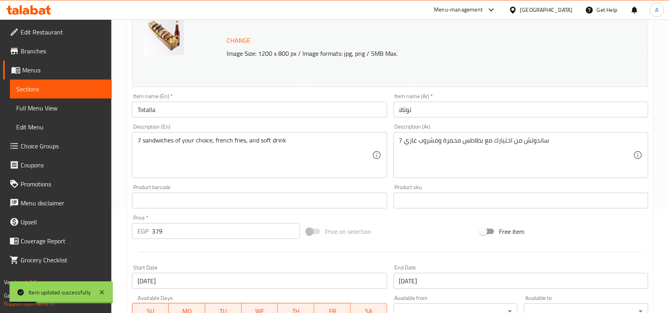
click at [180, 111] on input "Totalla" at bounding box center [259, 110] width 255 height 16
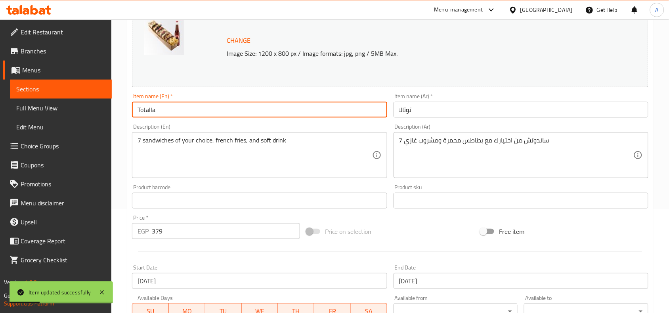
click at [180, 111] on input "Totalla" at bounding box center [259, 110] width 255 height 16
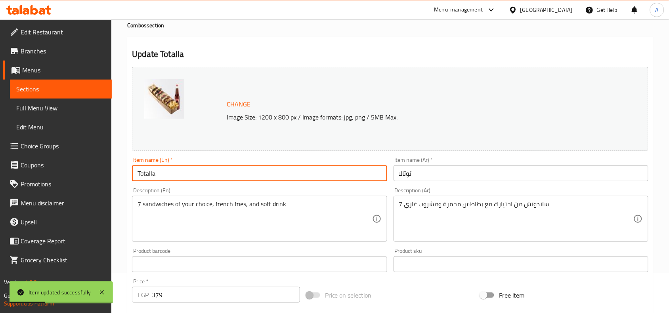
scroll to position [0, 0]
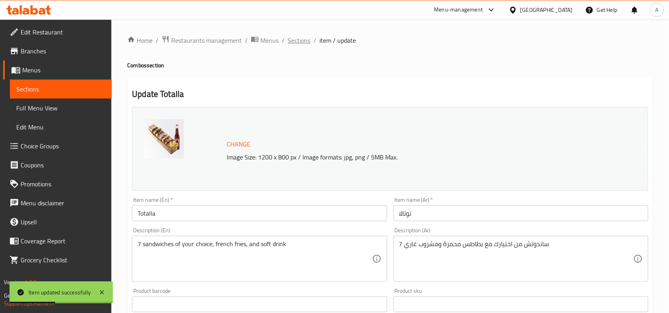
click at [305, 43] on span "Sections" at bounding box center [299, 41] width 23 height 10
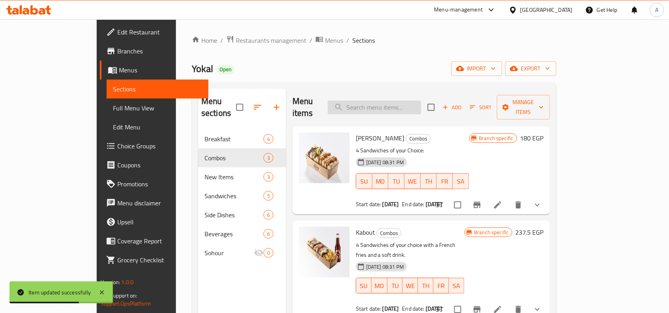
click at [390, 107] on input "search" at bounding box center [375, 108] width 94 height 14
paste input "Totalla"
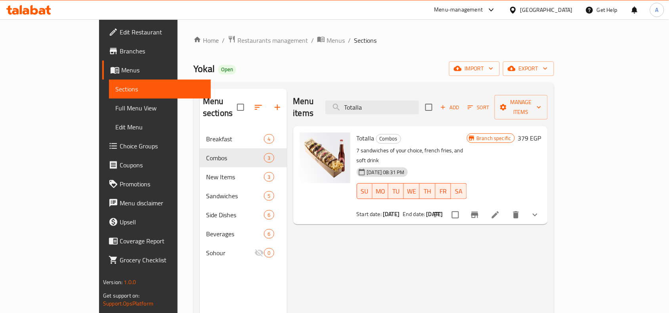
click at [387, 109] on div "Menu items Totalla Add Sort Manage items" at bounding box center [420, 108] width 254 height 38
click at [393, 101] on input "Totalla" at bounding box center [372, 108] width 94 height 14
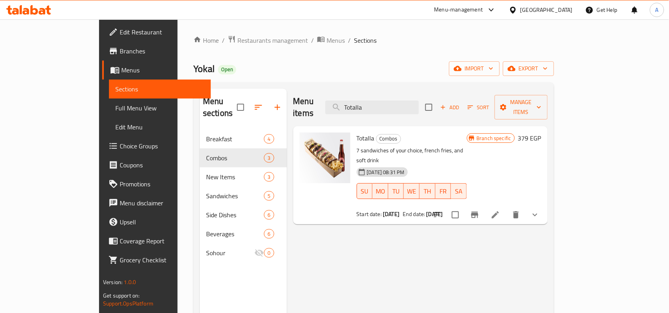
paste input "[PERSON_NAME]"
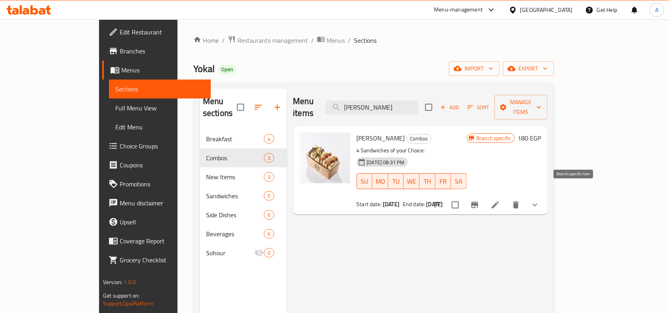
type input "[PERSON_NAME]"
click at [478, 202] on icon "Branch-specific-item" at bounding box center [474, 205] width 7 height 6
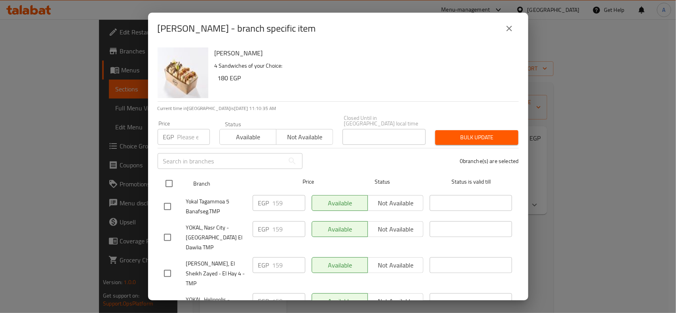
click at [174, 176] on input "checkbox" at bounding box center [169, 184] width 17 height 17
checkbox input "true"
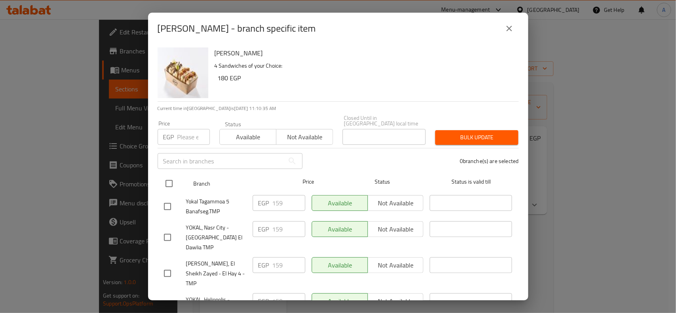
checkbox input "true"
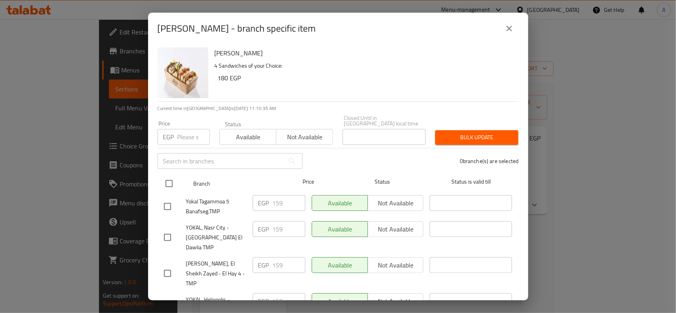
checkbox input "true"
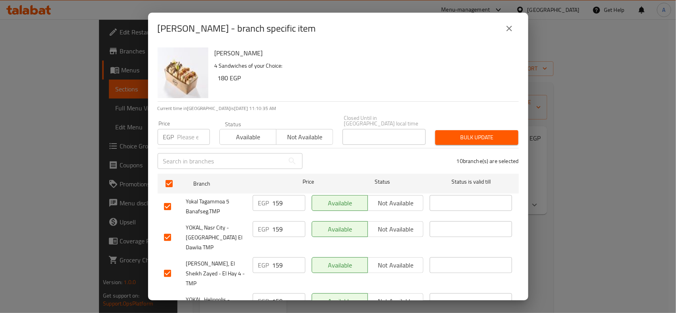
click at [192, 130] on input "number" at bounding box center [194, 137] width 32 height 16
type input "180"
click at [466, 133] on span "Bulk update" at bounding box center [477, 138] width 71 height 10
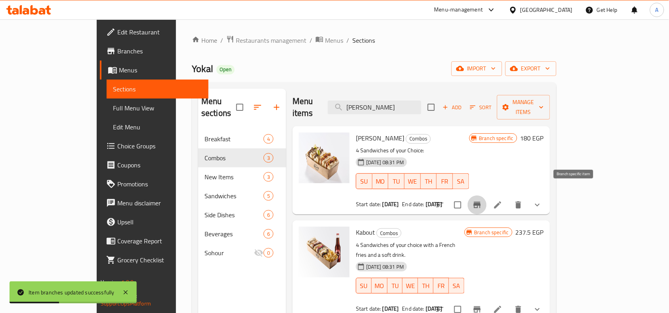
click at [487, 196] on button "Branch-specific-item" at bounding box center [477, 205] width 19 height 19
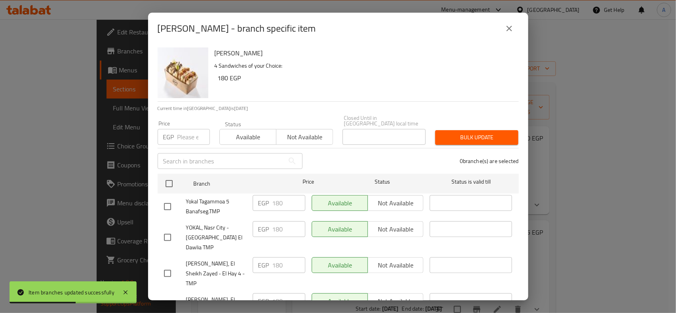
click at [508, 32] on icon "close" at bounding box center [510, 29] width 10 height 10
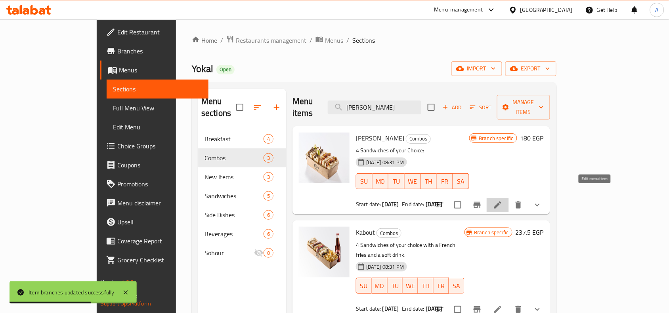
click at [501, 202] on icon at bounding box center [497, 205] width 7 height 7
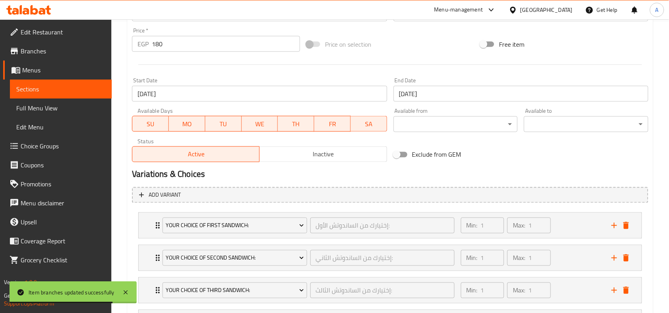
scroll to position [221, 0]
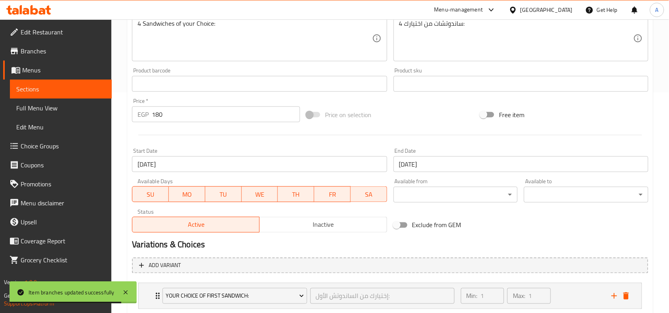
click at [199, 159] on input "02-07-2025" at bounding box center [259, 165] width 255 height 16
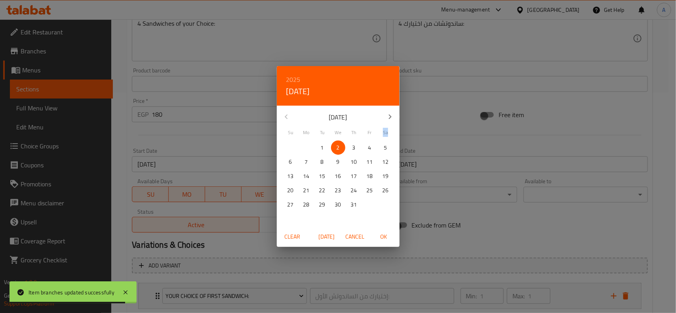
click at [199, 159] on div "2025 Wed, Jul 2 July 2025 Su Mo Tu We Th Fr Sa 29 30 1 2 3 4 5 6 7 8 9 10 11 12…" at bounding box center [338, 156] width 676 height 313
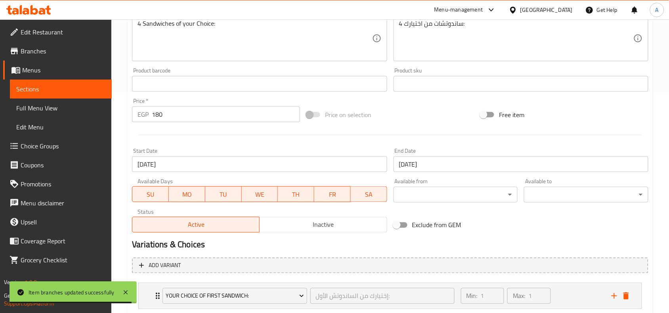
click at [199, 159] on input "02-07-2025" at bounding box center [259, 165] width 255 height 16
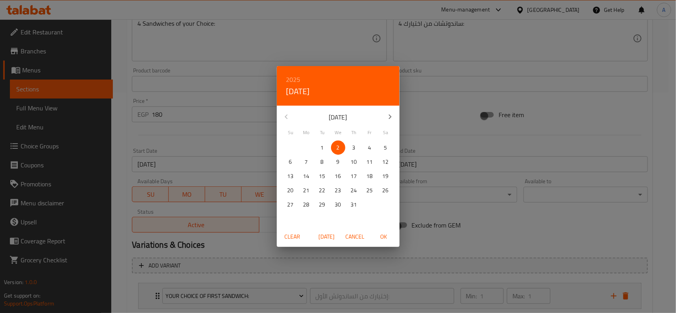
click at [388, 118] on icon "button" at bounding box center [391, 117] width 10 height 10
click at [322, 160] on p "7" at bounding box center [322, 162] width 3 height 10
click at [389, 238] on span "OK" at bounding box center [383, 237] width 19 height 10
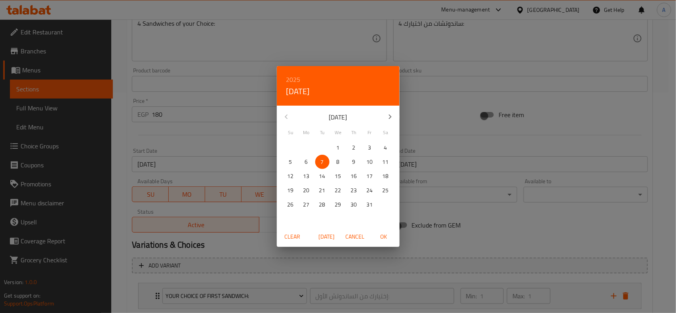
type input "[DATE]"
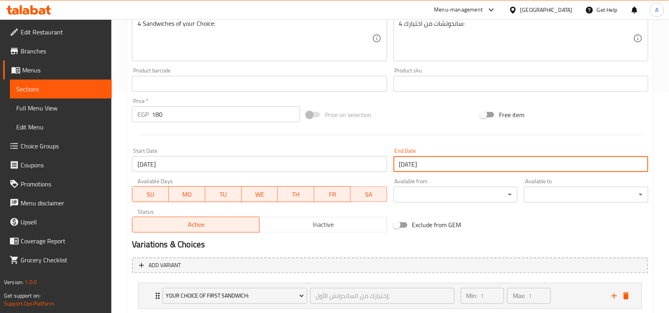
click at [458, 169] on input "01-01-2026" at bounding box center [520, 165] width 255 height 16
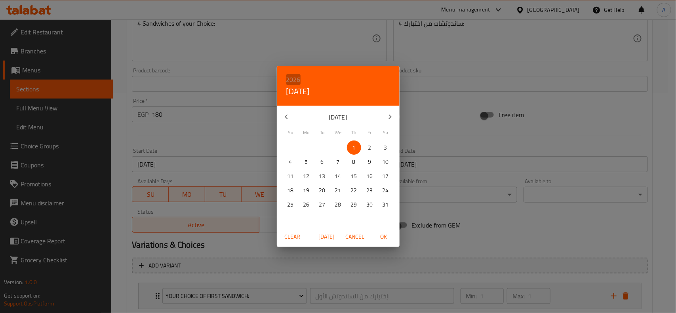
click at [295, 78] on h6 "2026" at bounding box center [293, 79] width 14 height 11
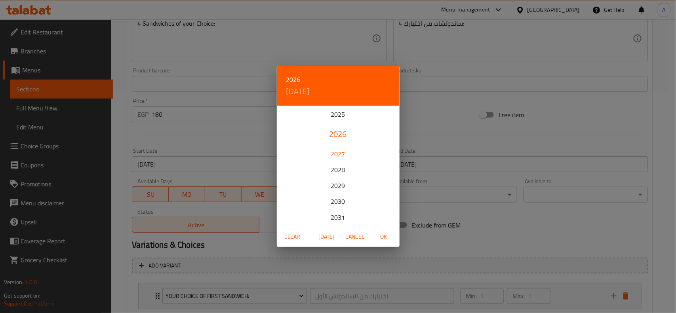
click at [342, 154] on div "2027" at bounding box center [338, 154] width 123 height 16
click at [381, 237] on span "OK" at bounding box center [383, 237] width 19 height 10
type input "[DATE]"
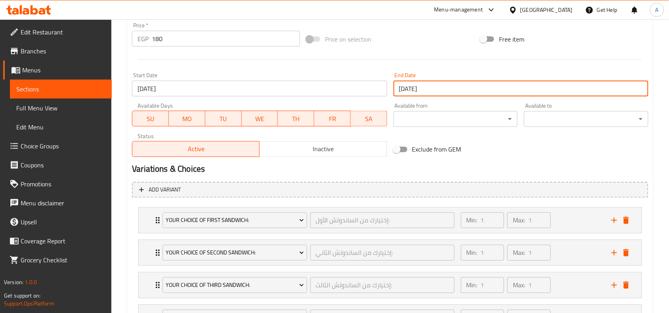
scroll to position [369, 0]
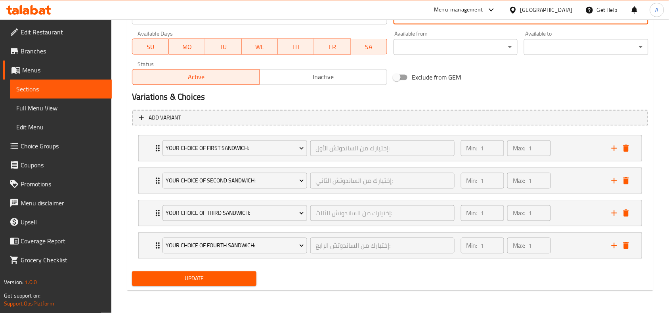
click at [227, 288] on div "Update" at bounding box center [194, 279] width 131 height 21
click at [225, 286] on button "Update" at bounding box center [194, 279] width 124 height 15
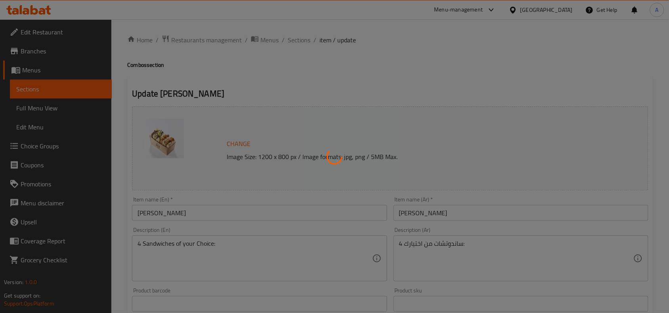
scroll to position [0, 0]
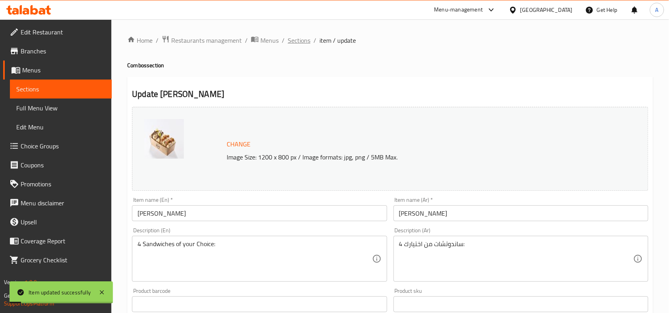
click at [298, 41] on span "Sections" at bounding box center [299, 41] width 23 height 10
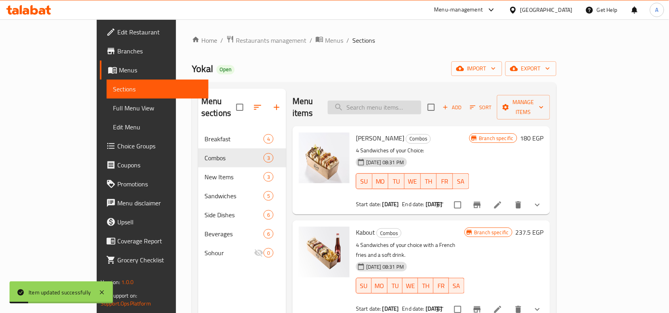
click at [383, 101] on input "search" at bounding box center [375, 108] width 94 height 14
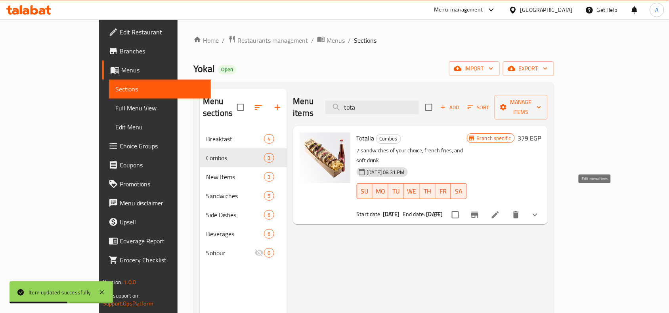
type input "tota"
click at [500, 210] on icon at bounding box center [496, 215] width 10 height 10
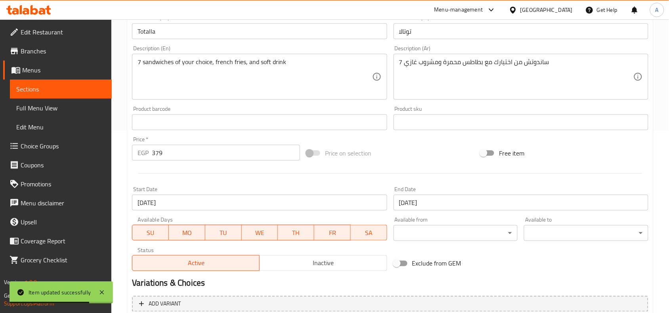
scroll to position [198, 0]
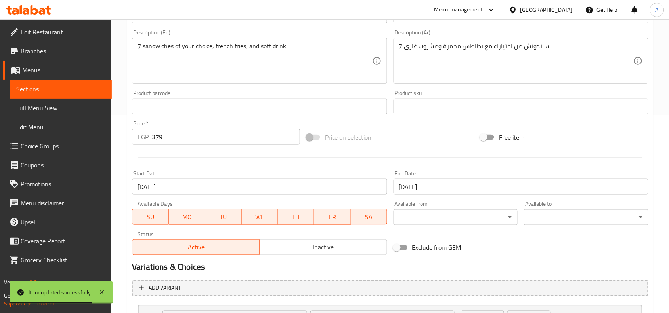
click at [459, 191] on input "01-01-2026" at bounding box center [520, 187] width 255 height 16
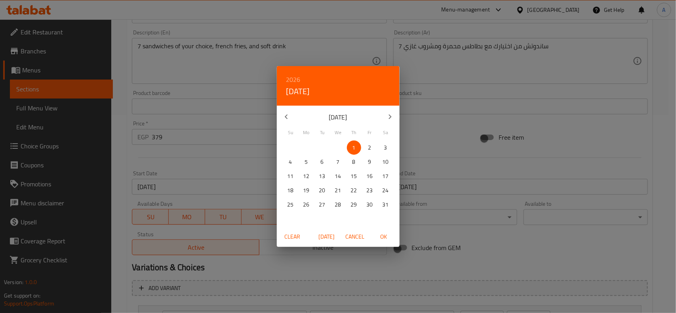
click at [298, 78] on h6 "2026" at bounding box center [293, 79] width 14 height 11
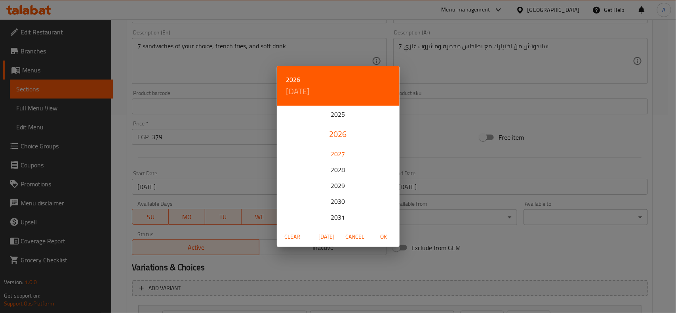
click at [344, 156] on div "2027" at bounding box center [338, 154] width 123 height 16
click at [382, 238] on span "OK" at bounding box center [383, 237] width 19 height 10
type input "[DATE]"
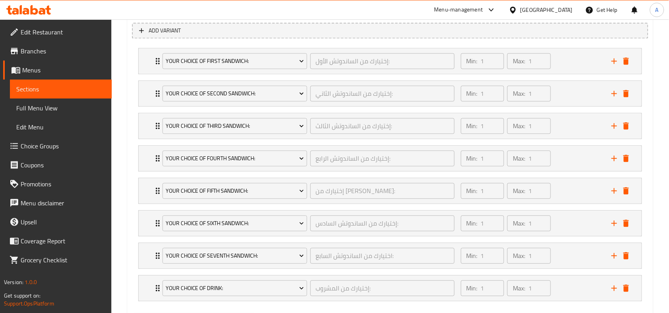
scroll to position [500, 0]
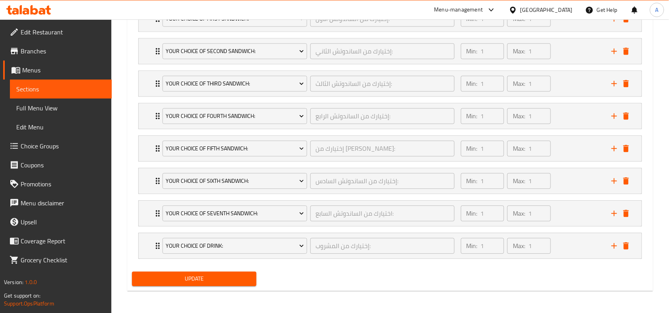
click at [215, 284] on span "Update" at bounding box center [194, 279] width 112 height 10
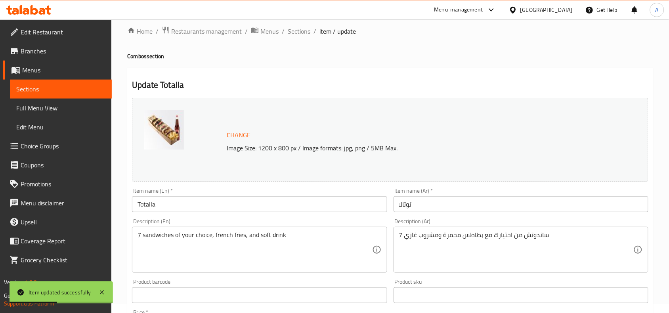
scroll to position [5, 0]
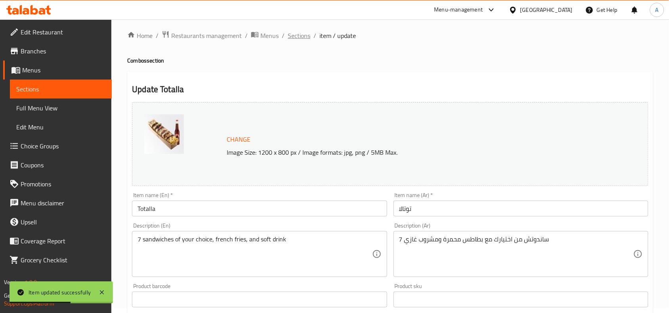
click at [300, 38] on span "Sections" at bounding box center [299, 36] width 23 height 10
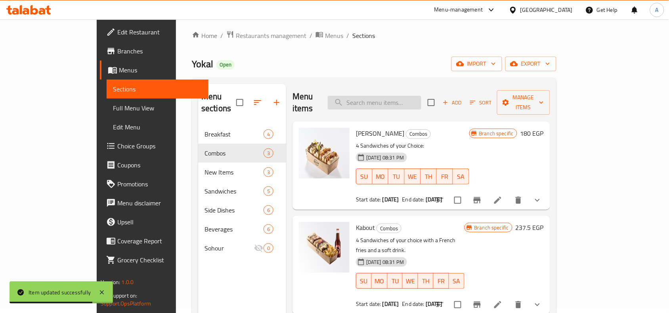
click at [401, 103] on input "search" at bounding box center [375, 103] width 94 height 14
paste input "[PERSON_NAME]"
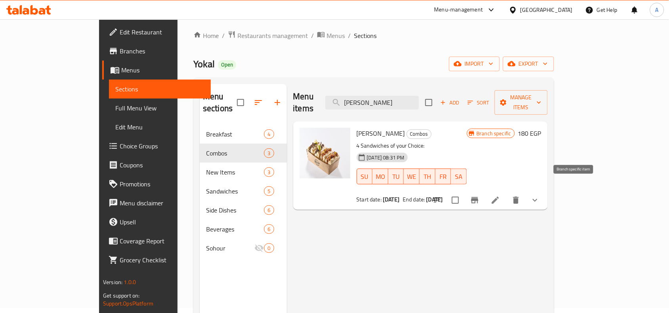
type input "[PERSON_NAME]"
click at [479, 196] on icon "Branch-specific-item" at bounding box center [475, 201] width 10 height 10
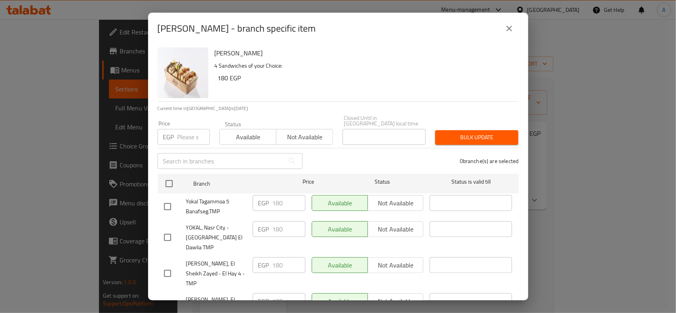
click at [508, 34] on button "close" at bounding box center [509, 28] width 19 height 19
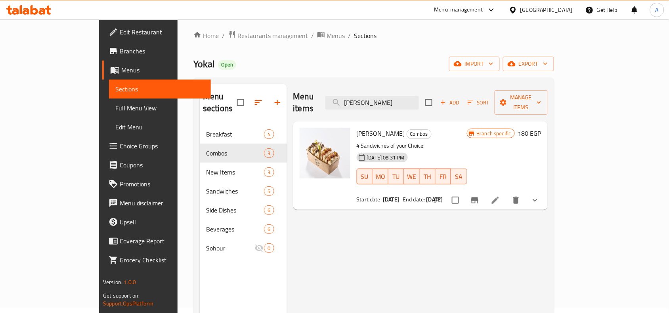
click at [500, 196] on icon at bounding box center [496, 201] width 10 height 10
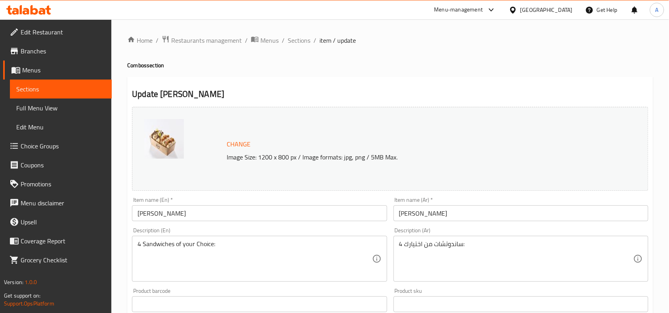
click at [427, 8] on div "Menu-management Egypt Get Help A" at bounding box center [334, 9] width 669 height 19
click at [297, 40] on span "Sections" at bounding box center [299, 41] width 23 height 10
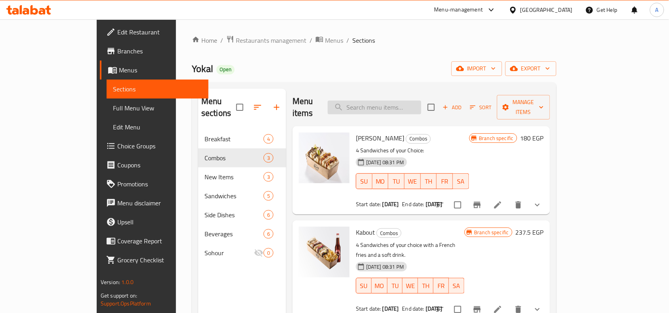
drag, startPoint x: 391, startPoint y: 90, endPoint x: 401, endPoint y: 98, distance: 12.6
click at [395, 95] on div "Menu items Add Sort Manage items" at bounding box center [421, 108] width 258 height 38
click at [404, 102] on input "search" at bounding box center [375, 108] width 94 height 14
paste input "Kabout"
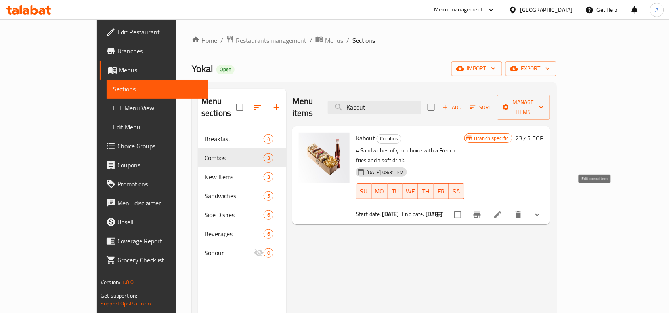
type input "Kabout"
click at [502, 210] on icon at bounding box center [498, 215] width 10 height 10
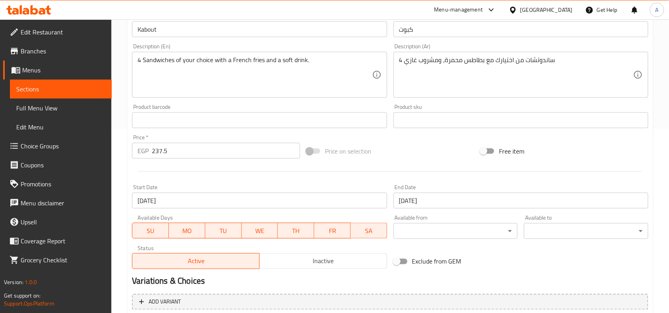
scroll to position [198, 0]
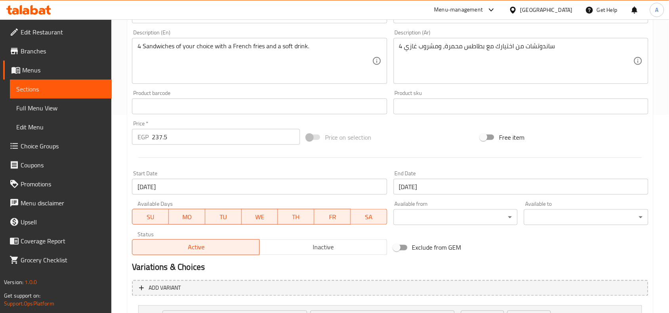
click at [209, 188] on input "02-07-2025" at bounding box center [259, 187] width 255 height 16
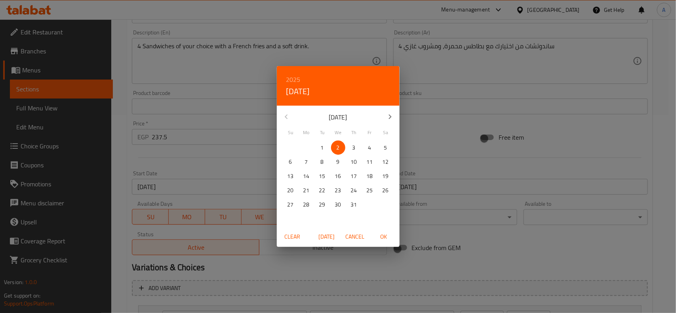
click at [388, 117] on icon "button" at bounding box center [391, 117] width 10 height 10
click at [322, 160] on p "7" at bounding box center [322, 162] width 3 height 10
click at [392, 242] on span "OK" at bounding box center [383, 237] width 19 height 10
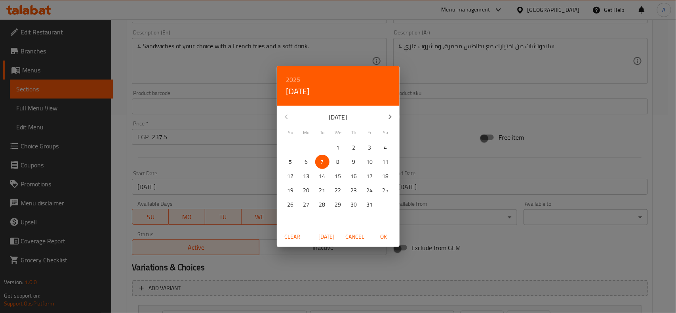
type input "[DATE]"
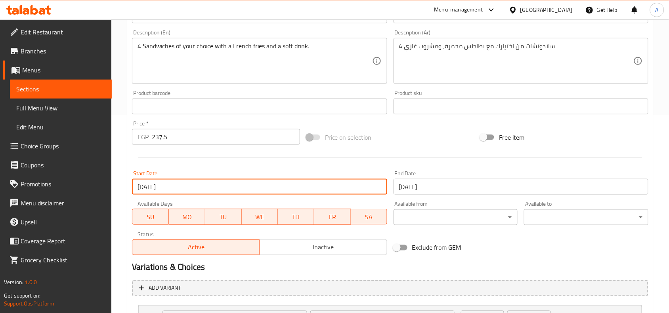
click at [452, 185] on input "01-01-2026" at bounding box center [520, 187] width 255 height 16
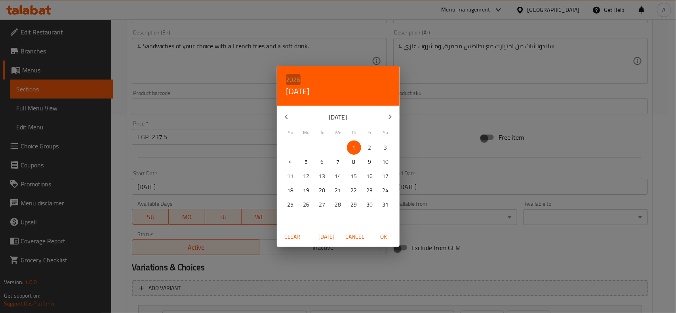
click at [294, 77] on h6 "2026" at bounding box center [293, 79] width 14 height 11
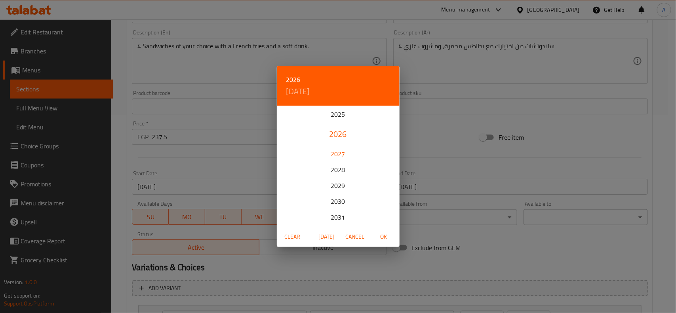
click at [337, 151] on div "2027" at bounding box center [338, 154] width 123 height 16
click at [388, 238] on span "OK" at bounding box center [383, 237] width 19 height 10
type input "[DATE]"
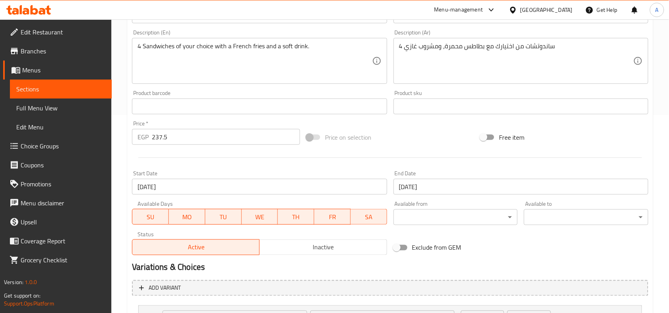
click at [438, 139] on div "Price on selection" at bounding box center [390, 137] width 174 height 21
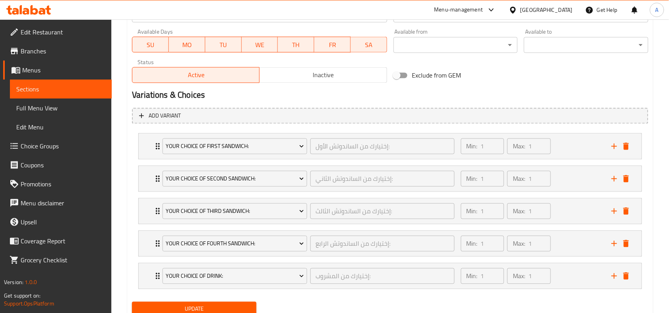
scroll to position [402, 0]
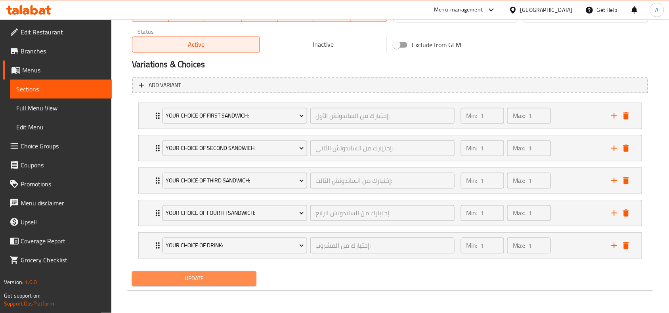
click at [246, 276] on span "Update" at bounding box center [194, 279] width 112 height 10
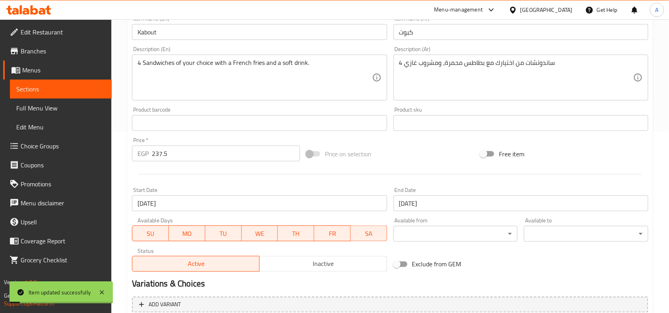
scroll to position [155, 0]
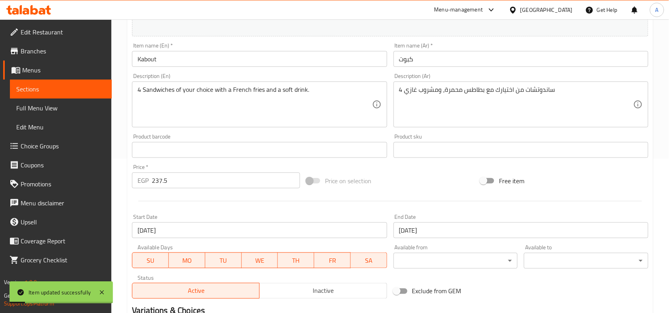
click at [170, 67] on input "Kabout" at bounding box center [259, 59] width 255 height 16
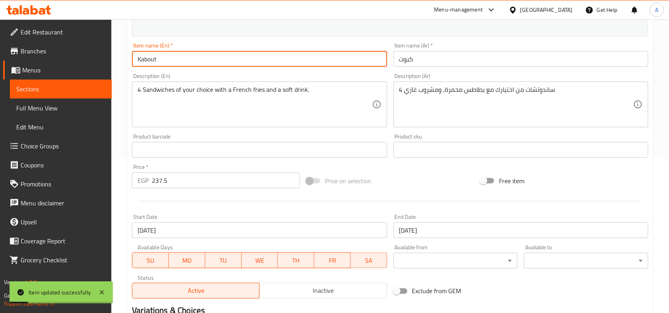
click at [170, 67] on input "Kabout" at bounding box center [259, 59] width 255 height 16
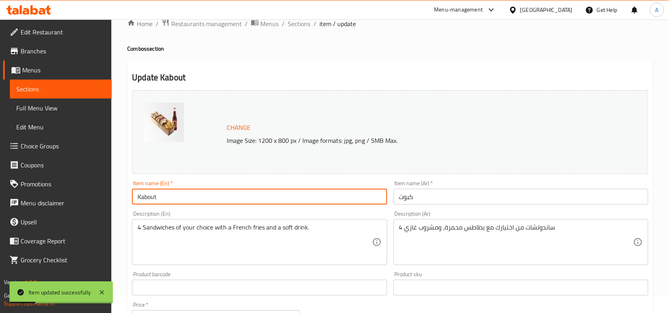
scroll to position [0, 0]
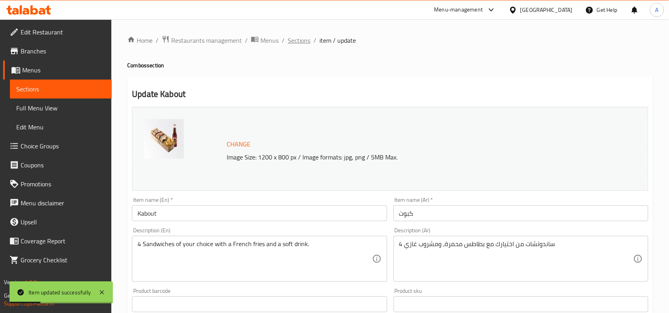
click at [300, 44] on span "Sections" at bounding box center [299, 41] width 23 height 10
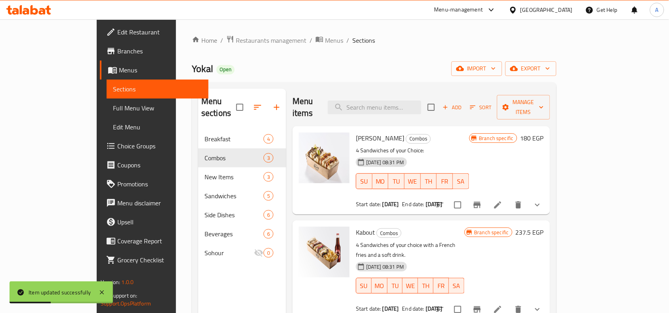
click at [401, 113] on div "Menu items Add Sort Manage items" at bounding box center [421, 108] width 258 height 38
click at [408, 101] on input "search" at bounding box center [375, 108] width 94 height 14
paste input "Kabout"
type input "Kabout"
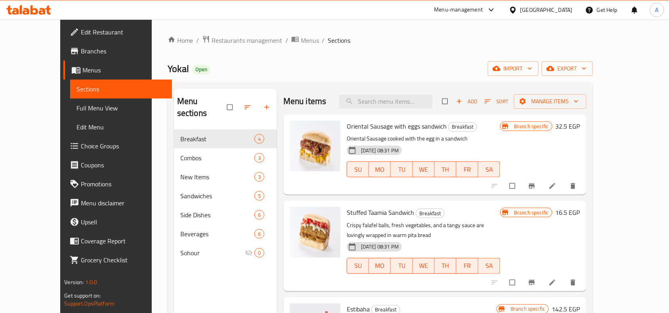
click at [81, 50] on span "Branches" at bounding box center [123, 51] width 85 height 10
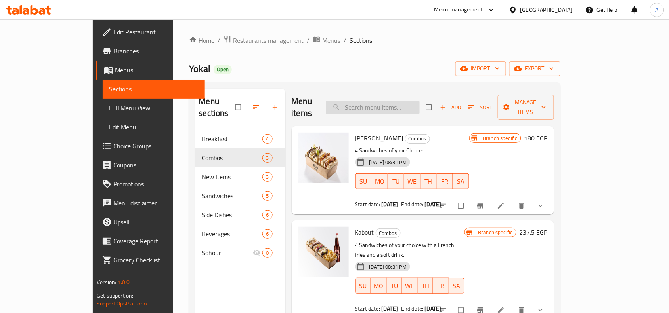
click at [420, 105] on input "search" at bounding box center [373, 108] width 94 height 14
paste input "Kabout"
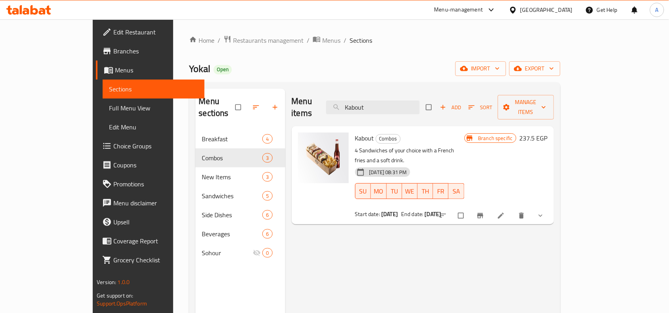
type input "Kabout"
click at [548, 133] on h6 "237.5 EGP" at bounding box center [533, 138] width 28 height 11
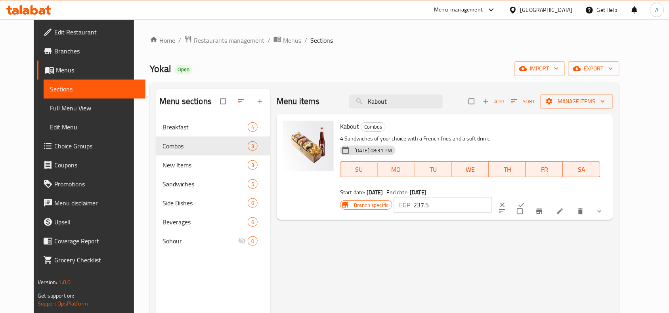
click at [493, 197] on input "237.5" at bounding box center [453, 205] width 79 height 16
paste input "44"
type input "244"
click at [525, 201] on icon "ok" at bounding box center [521, 205] width 8 height 8
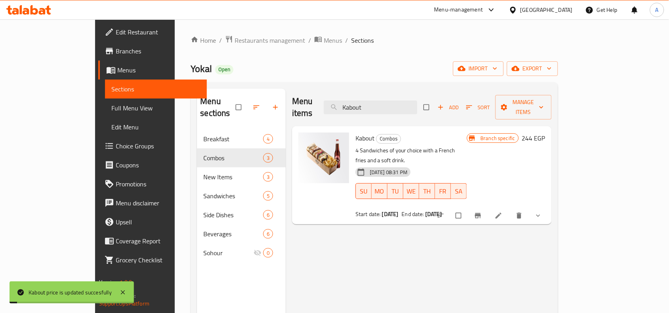
click at [481, 214] on icon "Branch-specific-item" at bounding box center [478, 216] width 6 height 5
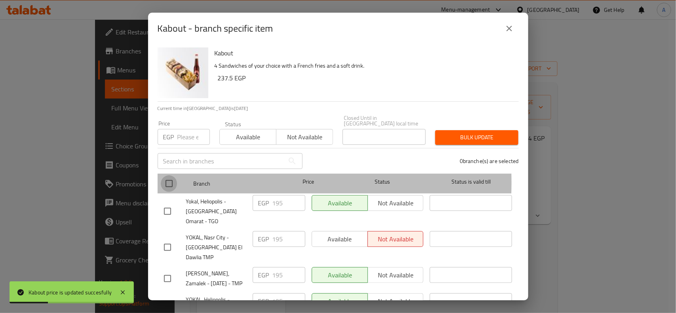
click at [166, 177] on input "checkbox" at bounding box center [169, 184] width 17 height 17
checkbox input "true"
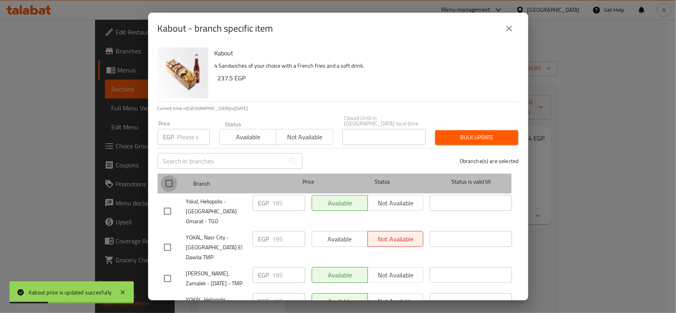
checkbox input "true"
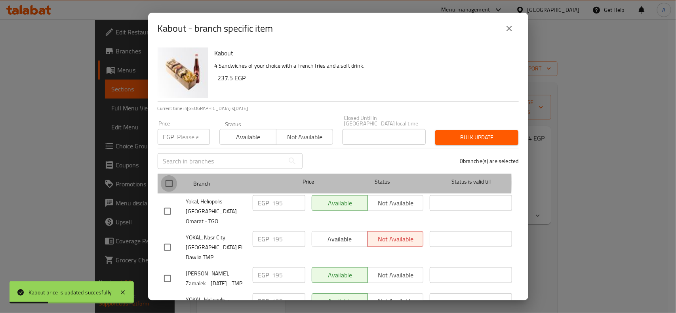
checkbox input "true"
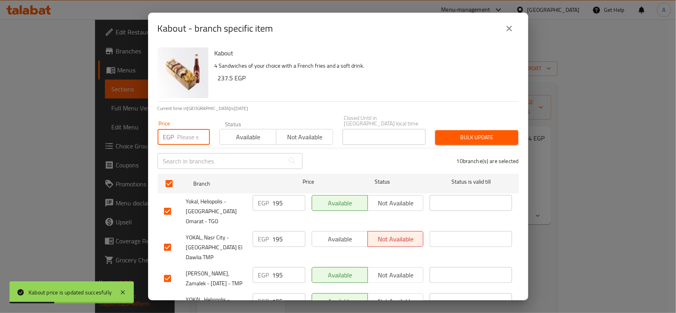
click at [191, 132] on input "number" at bounding box center [194, 137] width 32 height 16
paste input "244"
type input "244"
click at [480, 140] on div "Bulk update" at bounding box center [477, 138] width 93 height 24
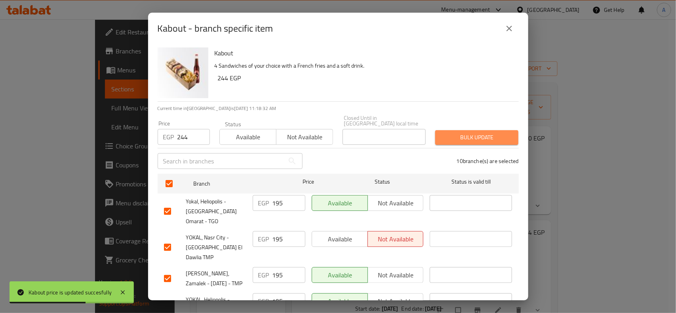
click at [480, 137] on button "Bulk update" at bounding box center [476, 137] width 83 height 15
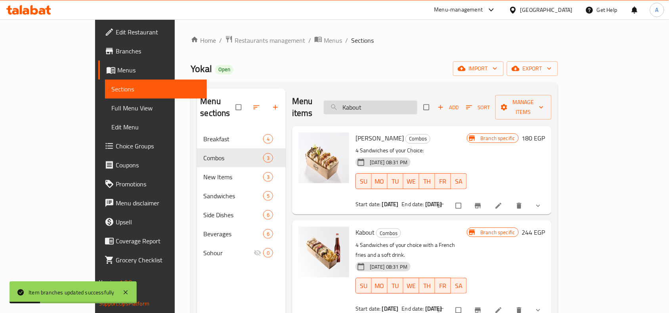
click at [417, 101] on input "Kabout" at bounding box center [371, 108] width 94 height 14
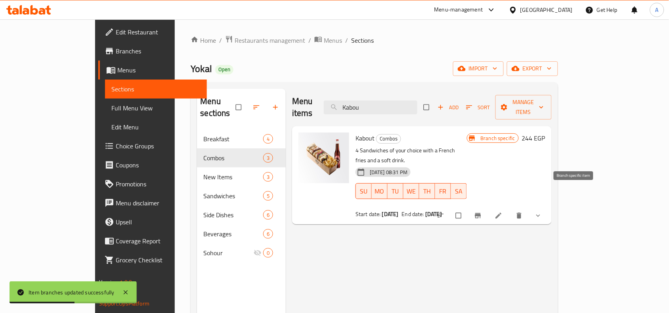
type input "Kabou"
click at [482, 212] on icon "Branch-specific-item" at bounding box center [478, 216] width 8 height 8
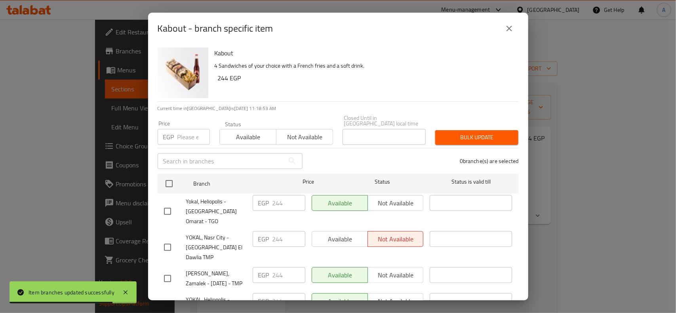
click at [510, 26] on icon "close" at bounding box center [510, 29] width 10 height 10
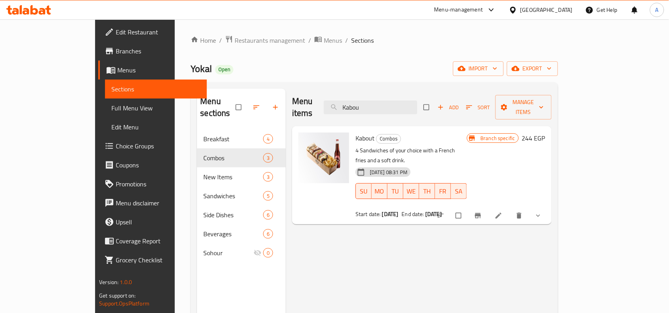
click at [481, 214] on icon "Branch-specific-item" at bounding box center [478, 216] width 6 height 5
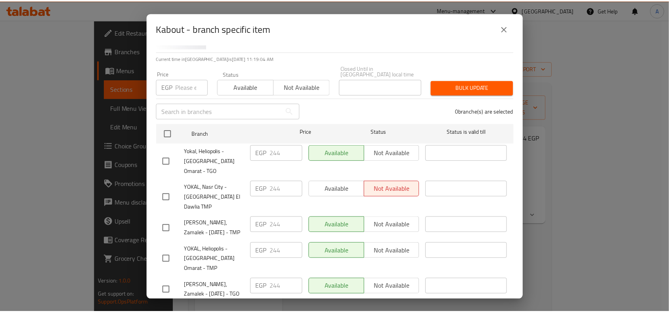
scroll to position [14, 0]
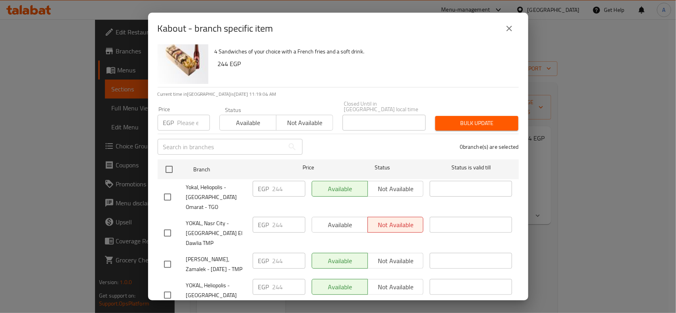
click at [512, 30] on icon "close" at bounding box center [510, 29] width 10 height 10
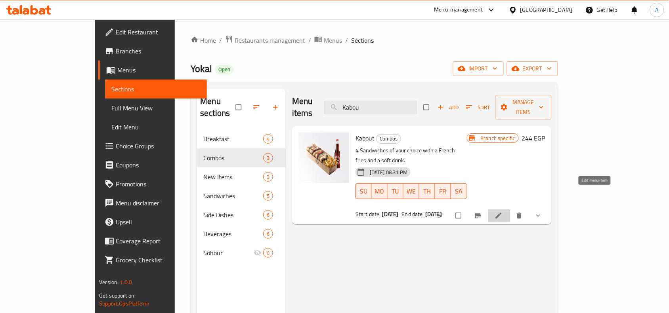
click at [502, 212] on icon at bounding box center [498, 216] width 8 height 8
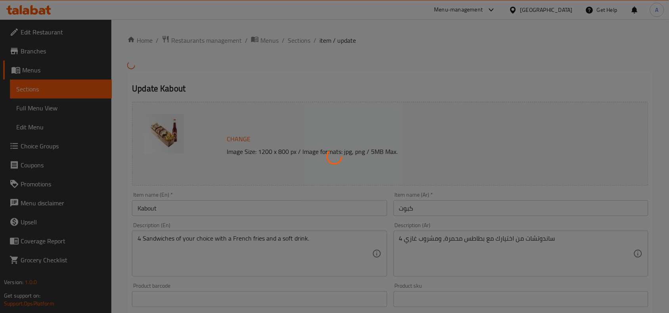
type input "إختيارك من الساندوتش الأول:"
type input "1"
type input "إختيارك من الساندوتش الثاني:"
type input "1"
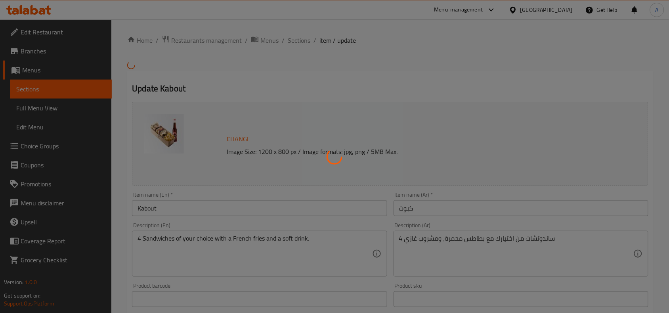
type input "1"
type input "إختيارك من الساندوتش الثالث:"
type input "1"
type input "إختيارك من الساندوتش الرابع:"
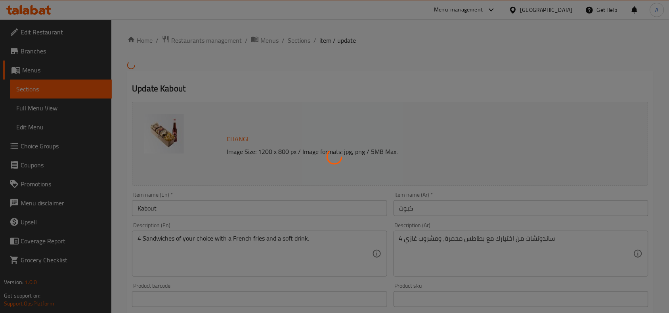
type input "1"
type input "إختيارك من المشروب:"
type input "1"
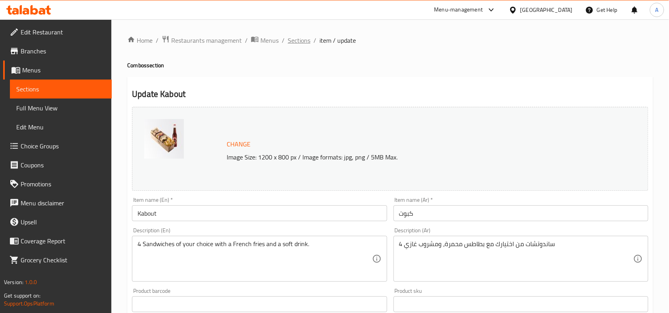
click at [298, 42] on span "Sections" at bounding box center [299, 41] width 23 height 10
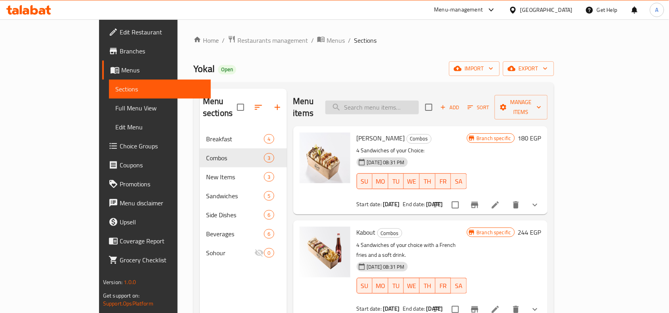
click at [399, 101] on input "search" at bounding box center [372, 108] width 94 height 14
paste input "Estibaha"
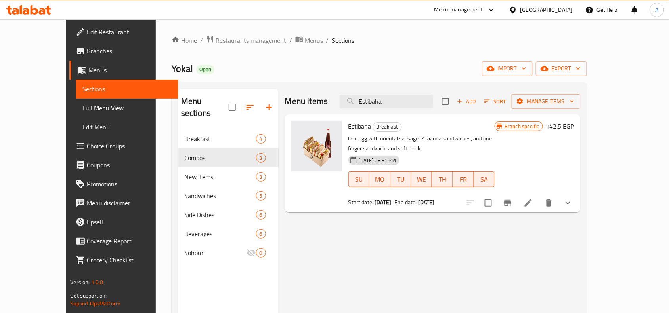
type input "Estibaha"
click at [533, 199] on icon at bounding box center [528, 204] width 10 height 10
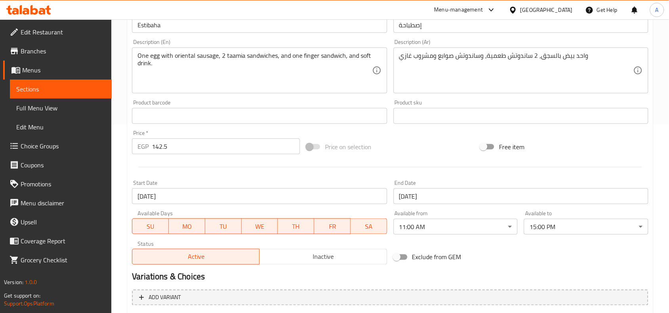
scroll to position [198, 0]
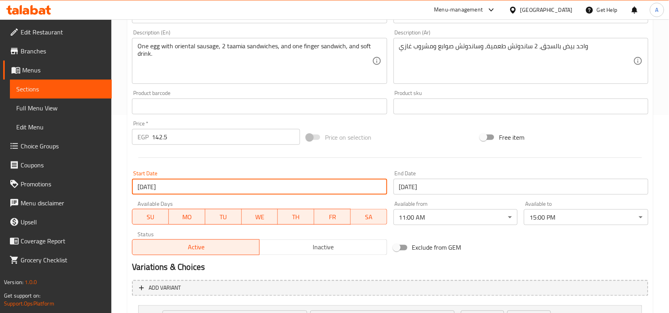
click at [197, 183] on input "02-07-2025" at bounding box center [259, 187] width 255 height 16
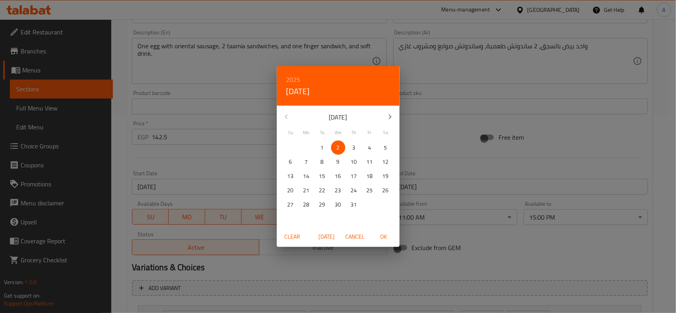
click at [389, 120] on icon "button" at bounding box center [391, 117] width 10 height 10
click at [323, 163] on p "7" at bounding box center [322, 162] width 3 height 10
click at [384, 237] on span "OK" at bounding box center [383, 237] width 19 height 10
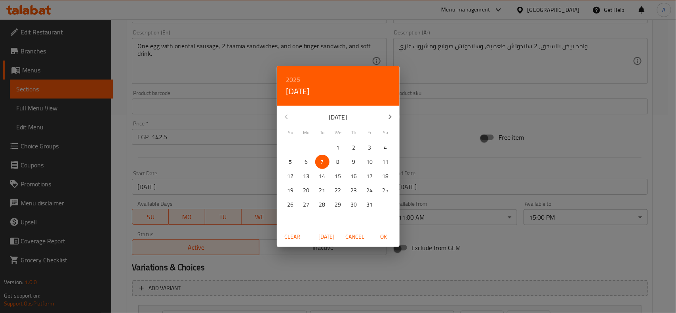
type input "[DATE]"
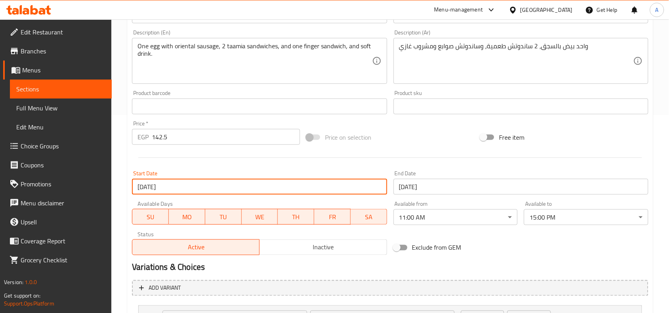
click at [451, 187] on input "01-01-2026" at bounding box center [520, 187] width 255 height 16
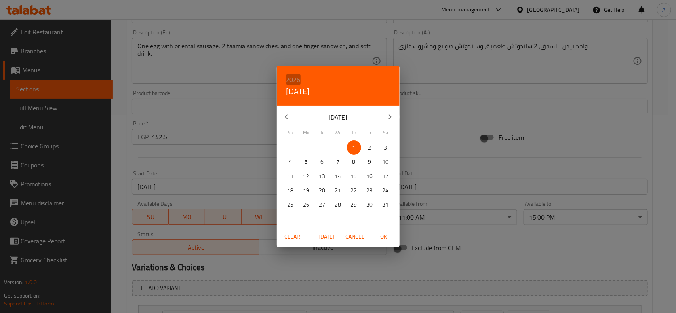
click at [288, 81] on h6 "2026" at bounding box center [293, 79] width 14 height 11
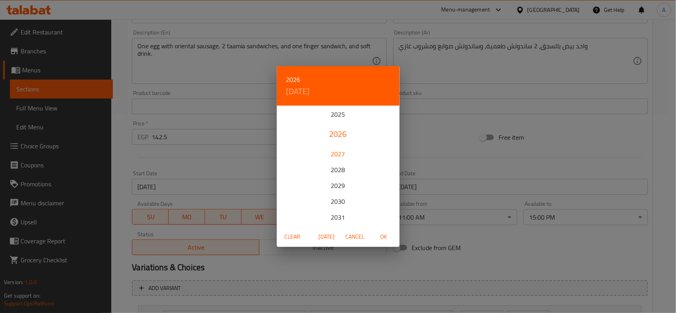
click at [336, 155] on div "2027" at bounding box center [338, 154] width 123 height 16
click at [372, 147] on span "1" at bounding box center [370, 148] width 14 height 10
click at [390, 232] on span "OK" at bounding box center [383, 237] width 19 height 10
type input "[DATE]"
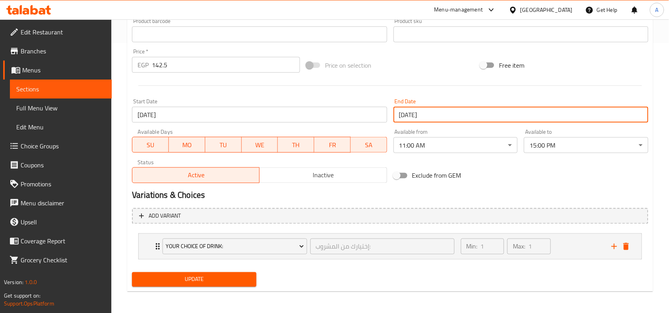
scroll to position [271, 0]
click at [214, 281] on span "Update" at bounding box center [194, 280] width 112 height 10
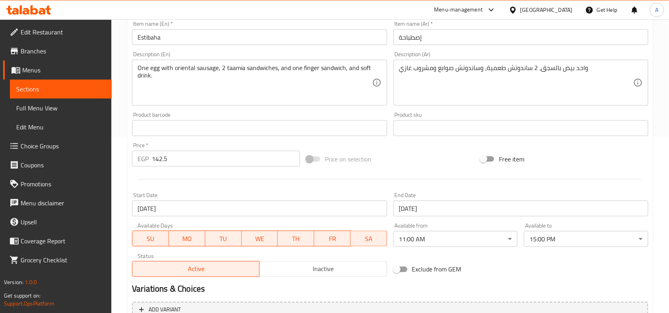
scroll to position [122, 0]
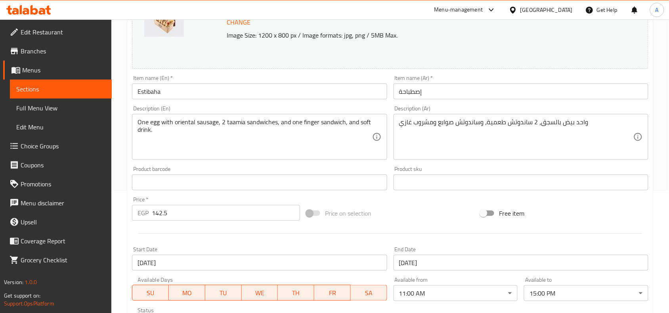
click at [143, 90] on input "Estibaha" at bounding box center [259, 92] width 255 height 16
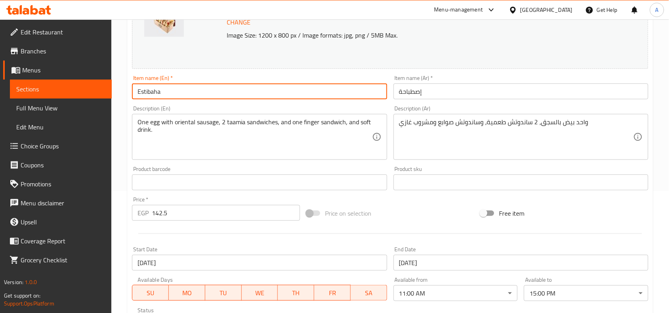
click at [143, 90] on input "Estibaha" at bounding box center [259, 92] width 255 height 16
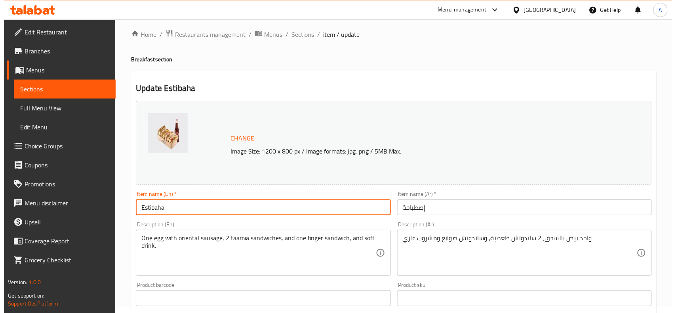
scroll to position [0, 0]
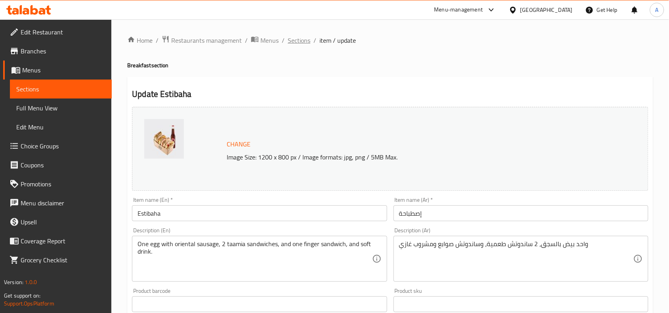
click at [297, 44] on span "Sections" at bounding box center [299, 41] width 23 height 10
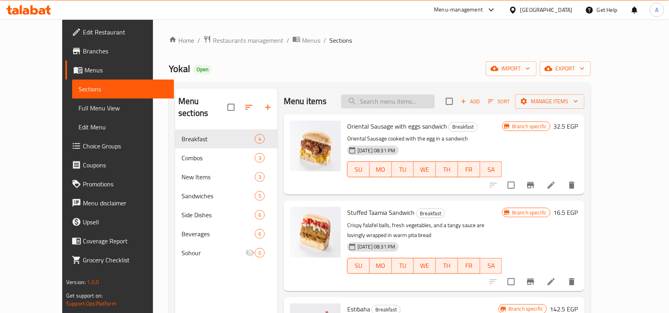
click at [396, 107] on input "search" at bounding box center [388, 102] width 94 height 14
paste input "Estibaha"
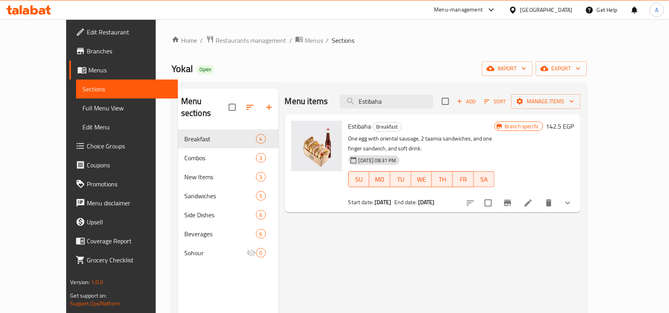
type input "Estibaha"
click at [574, 127] on h6 "142.5 EGP" at bounding box center [560, 126] width 28 height 11
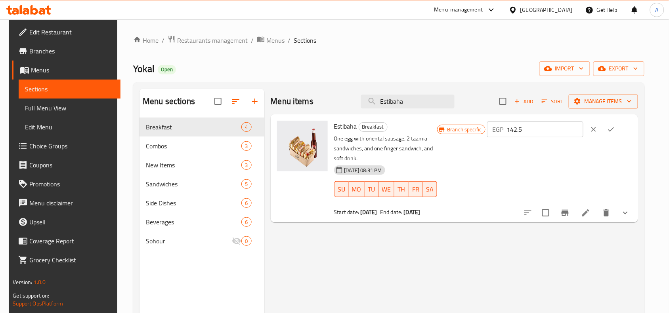
click at [535, 130] on input "142.5" at bounding box center [545, 130] width 76 height 16
paste input "57"
type input "157"
click at [615, 127] on icon "ok" at bounding box center [611, 130] width 8 height 8
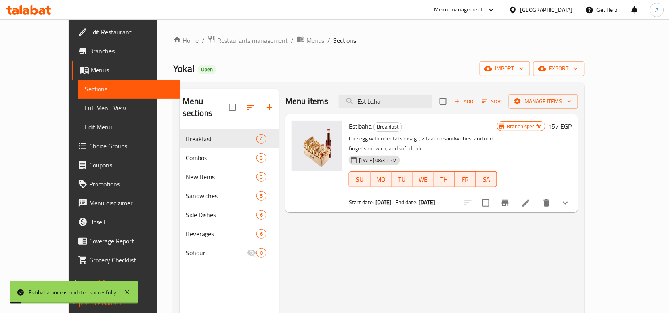
click at [515, 196] on button "Branch-specific-item" at bounding box center [505, 203] width 19 height 19
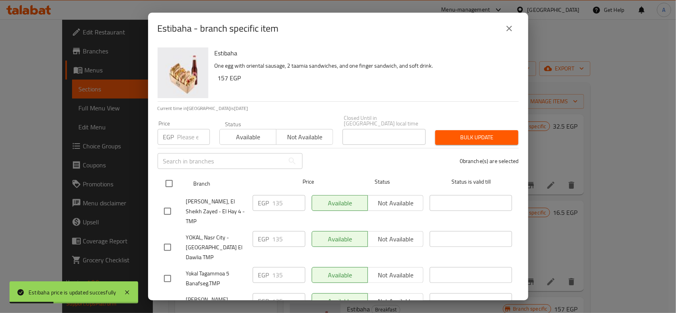
click at [161, 177] on input "checkbox" at bounding box center [169, 184] width 17 height 17
checkbox input "true"
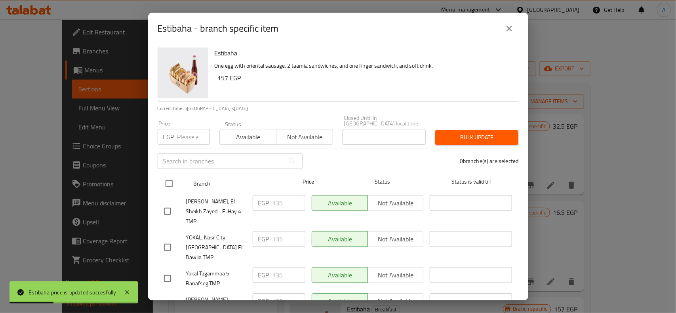
checkbox input "true"
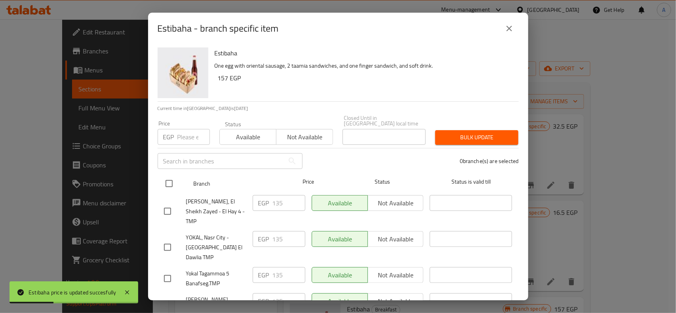
checkbox input "true"
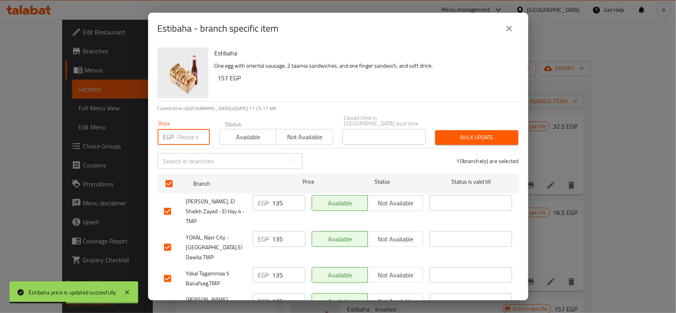
click at [179, 136] on input "number" at bounding box center [194, 137] width 32 height 16
paste input "157"
type input "157"
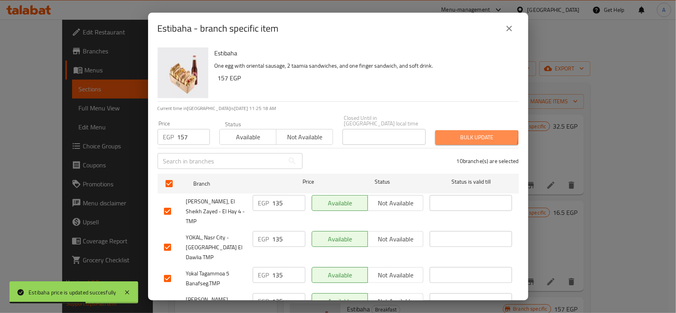
click at [470, 133] on span "Bulk update" at bounding box center [477, 138] width 71 height 10
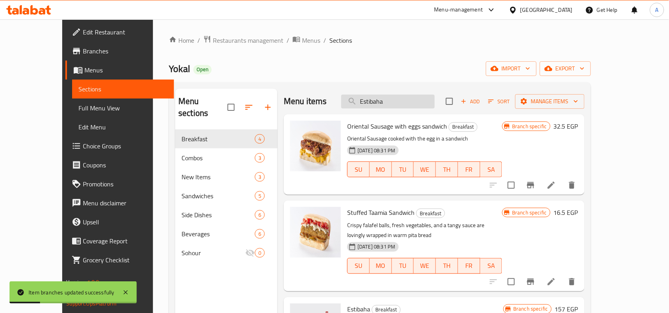
click at [427, 100] on input "Estibaha" at bounding box center [388, 102] width 94 height 14
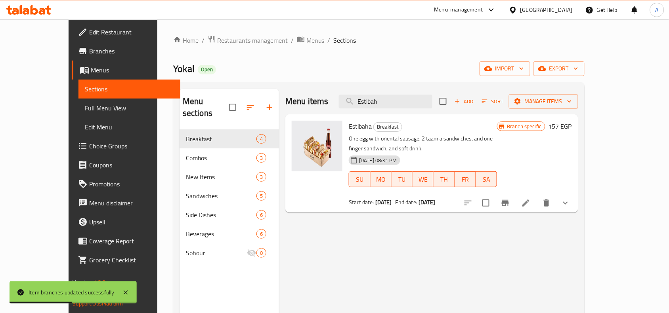
type input "Estibah"
click at [510, 199] on icon "Branch-specific-item" at bounding box center [505, 204] width 10 height 10
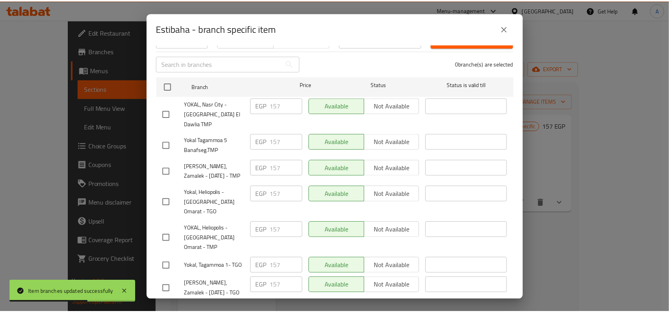
scroll to position [163, 0]
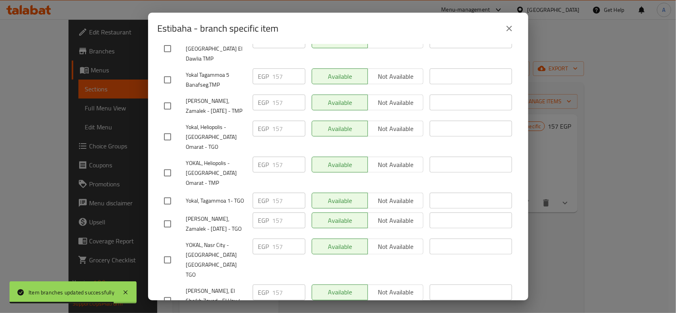
click at [512, 30] on icon "close" at bounding box center [510, 29] width 10 height 10
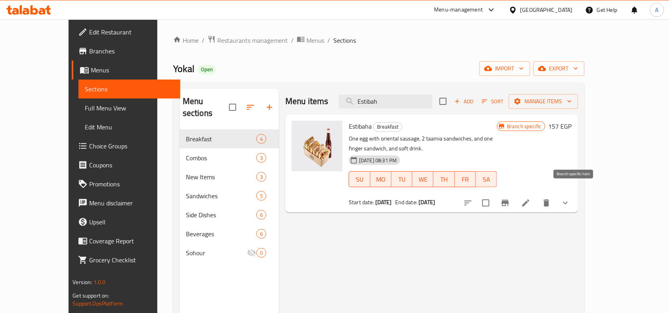
click at [509, 200] on icon "Branch-specific-item" at bounding box center [505, 203] width 7 height 6
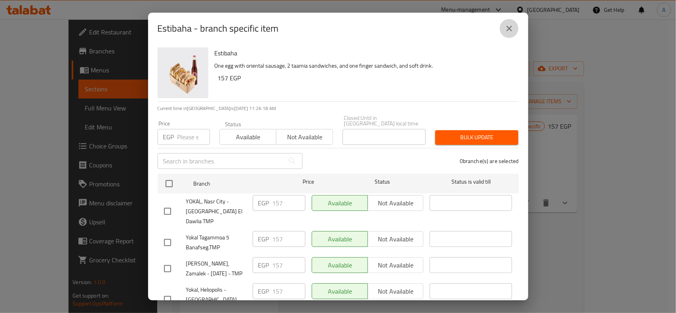
click at [509, 32] on icon "close" at bounding box center [510, 29] width 10 height 10
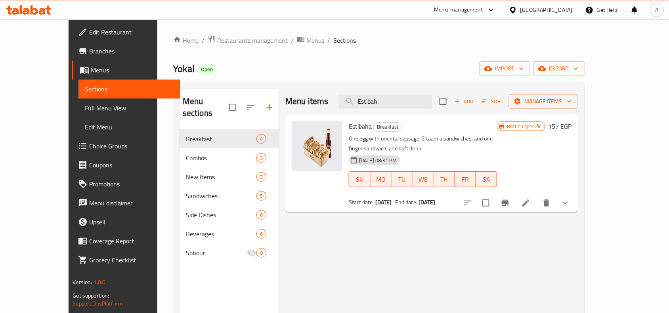
click at [529, 200] on icon at bounding box center [525, 203] width 7 height 7
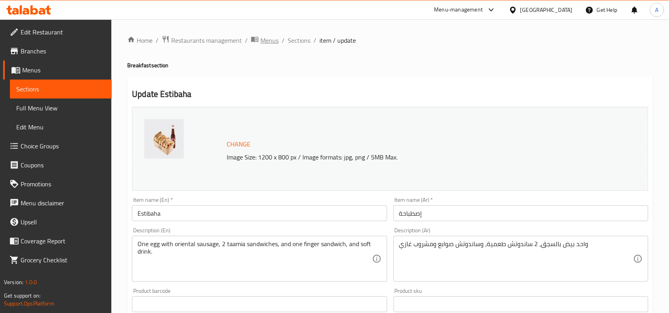
click at [271, 44] on span "Menus" at bounding box center [269, 41] width 18 height 10
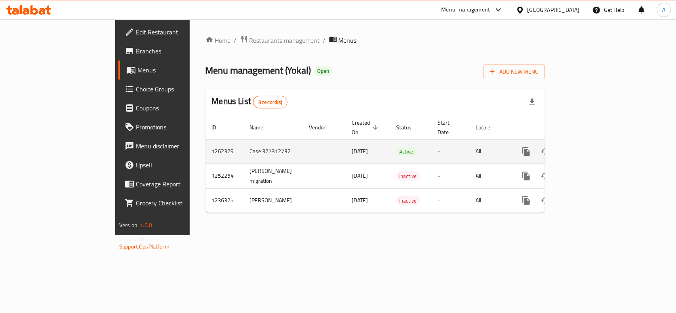
click at [588, 147] on icon "enhanced table" at bounding box center [584, 152] width 10 height 10
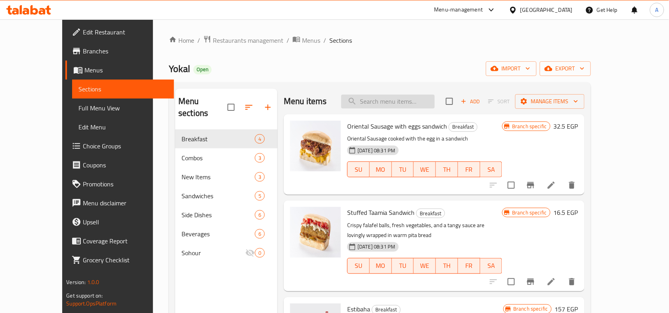
click at [398, 105] on input "search" at bounding box center [388, 102] width 94 height 14
type input "س"
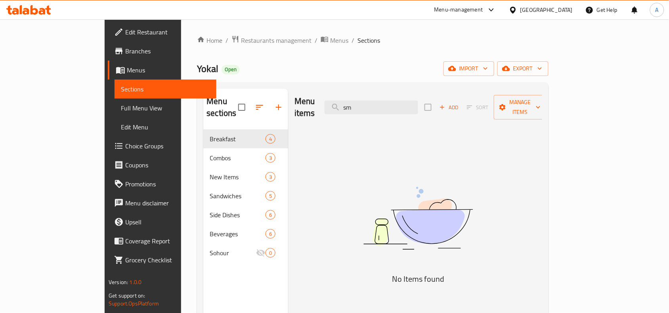
type input "s"
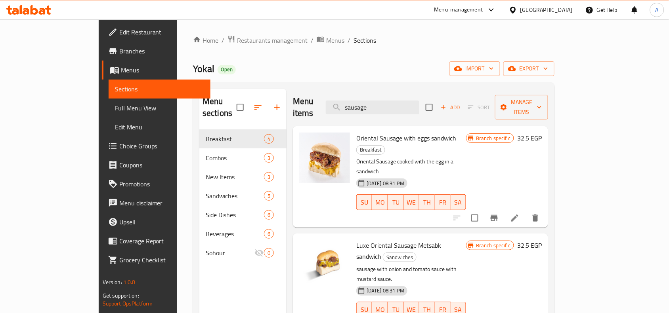
type input "sausage"
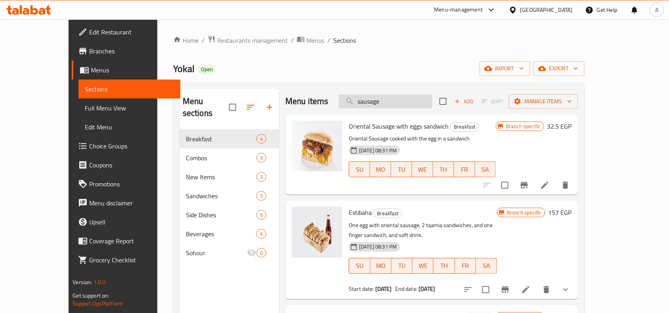
click at [420, 107] on input "sausage" at bounding box center [386, 102] width 94 height 14
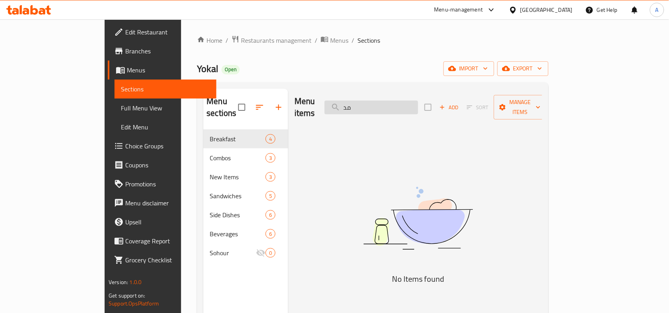
type input "م"
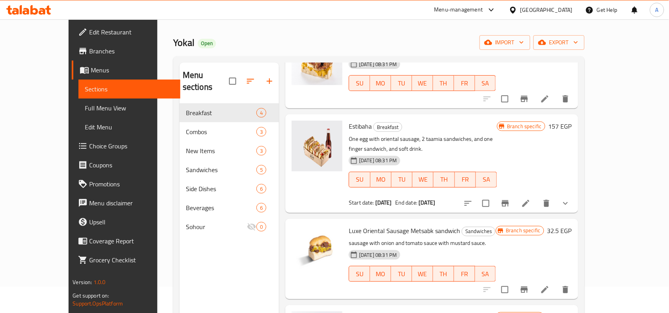
scroll to position [50, 0]
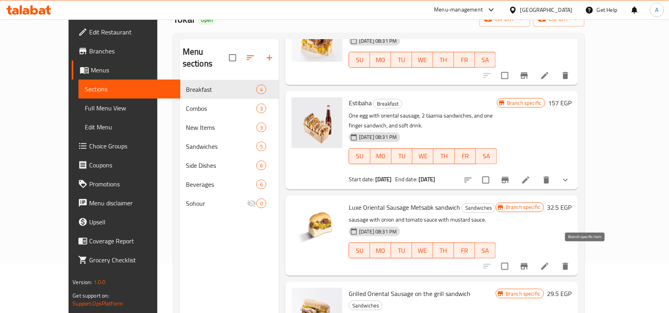
type input "sausage"
click at [528, 263] on icon "Branch-specific-item" at bounding box center [524, 266] width 7 height 6
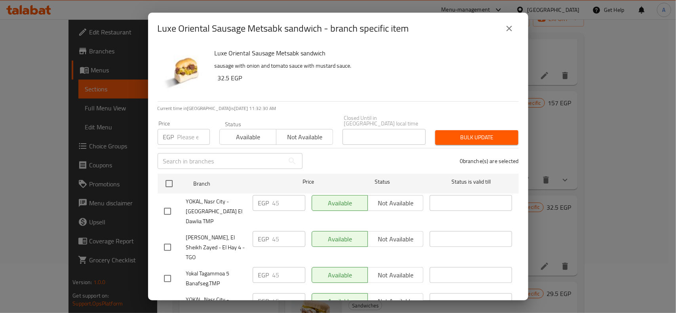
click at [510, 34] on button "close" at bounding box center [509, 28] width 19 height 19
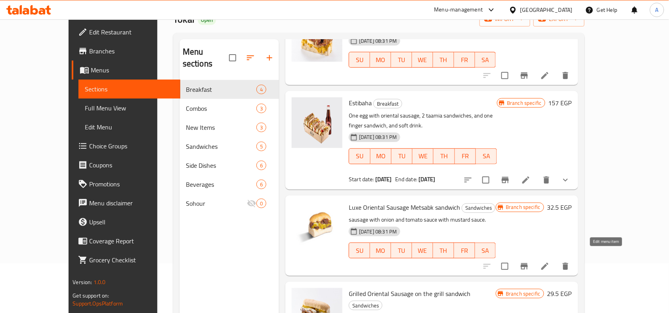
click at [550, 262] on icon at bounding box center [545, 267] width 10 height 10
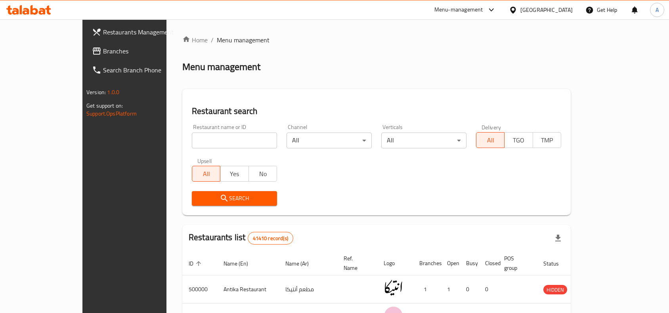
scroll to position [10, 0]
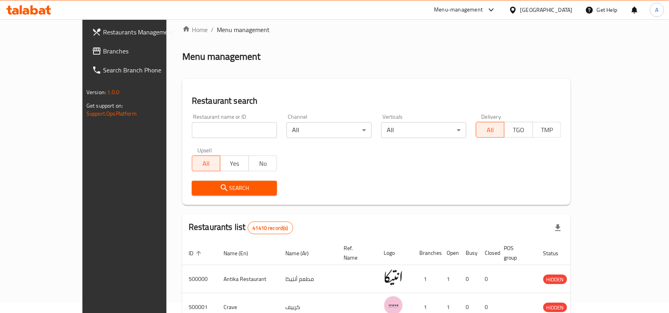
click at [219, 135] on input "search" at bounding box center [234, 130] width 85 height 16
paste input "645567"
type input "645567"
click button "Search" at bounding box center [234, 188] width 85 height 15
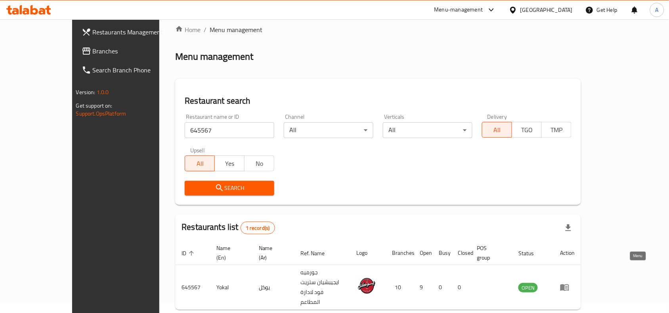
click at [569, 283] on icon "enhanced table" at bounding box center [565, 288] width 10 height 10
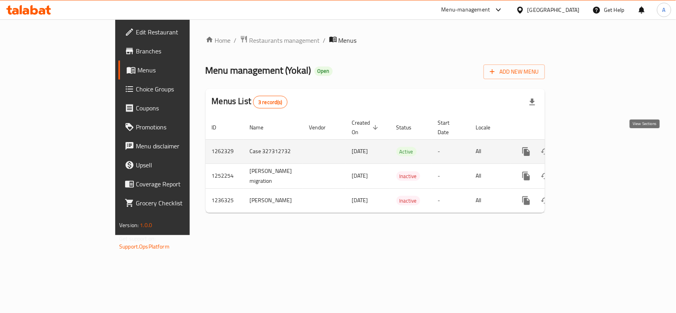
click at [587, 148] on icon "enhanced table" at bounding box center [583, 151] width 7 height 7
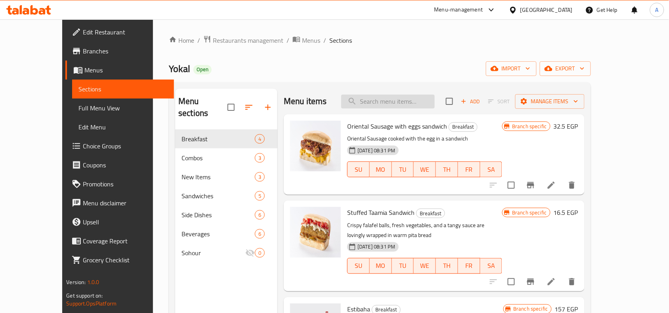
click at [417, 101] on input "search" at bounding box center [388, 102] width 94 height 14
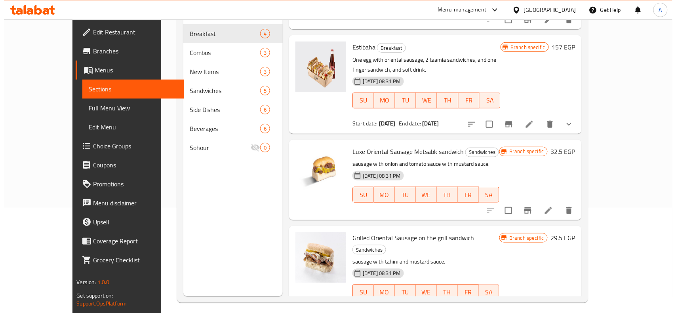
scroll to position [111, 0]
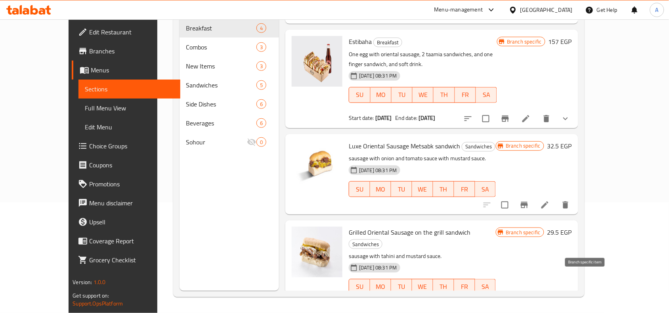
type input "sausage"
click at [529, 298] on icon "Branch-specific-item" at bounding box center [524, 303] width 10 height 10
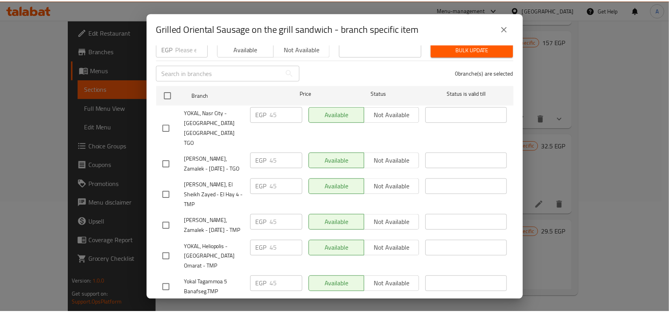
scroll to position [163, 0]
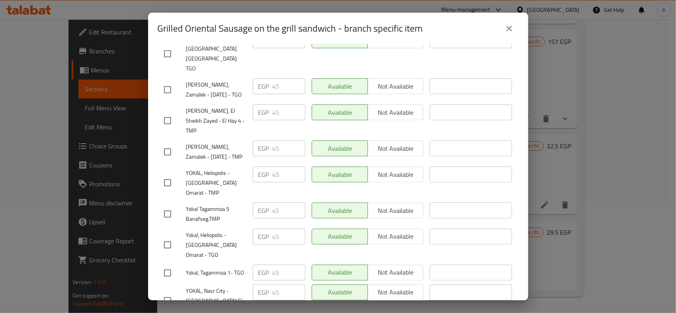
click at [508, 31] on icon "close" at bounding box center [510, 29] width 10 height 10
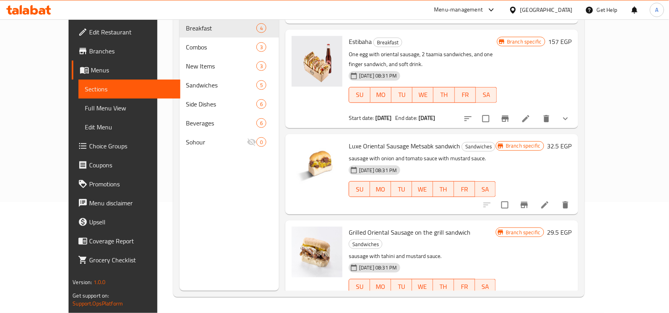
click at [550, 298] on icon at bounding box center [545, 303] width 10 height 10
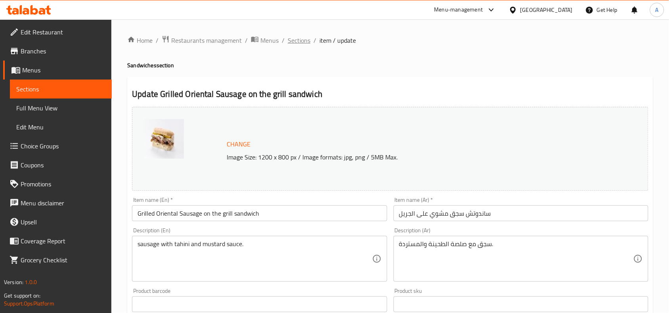
click at [290, 36] on span "Sections" at bounding box center [299, 41] width 23 height 10
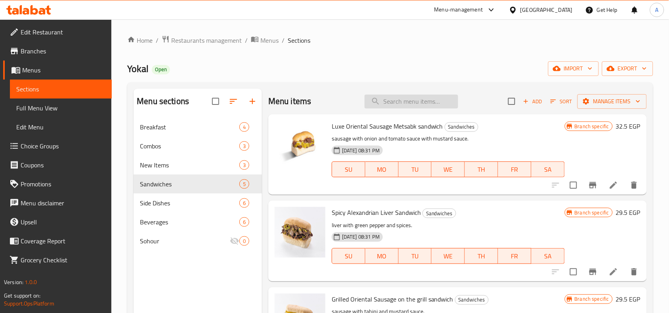
click at [387, 104] on input "search" at bounding box center [412, 102] width 94 height 14
paste input "Totalla"
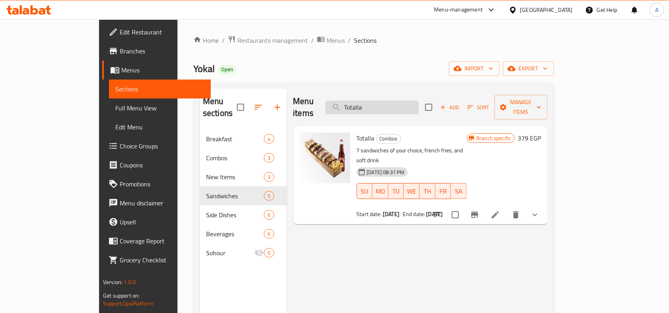
click at [411, 103] on input "Totalla" at bounding box center [372, 108] width 94 height 14
paste input "[PERSON_NAME]"
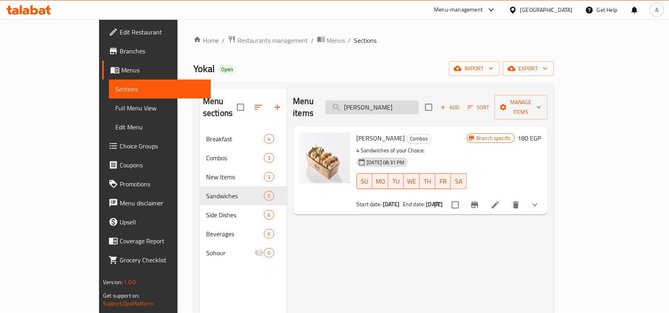
click at [392, 105] on input "[PERSON_NAME]" at bounding box center [372, 108] width 94 height 14
paste input "Kabout"
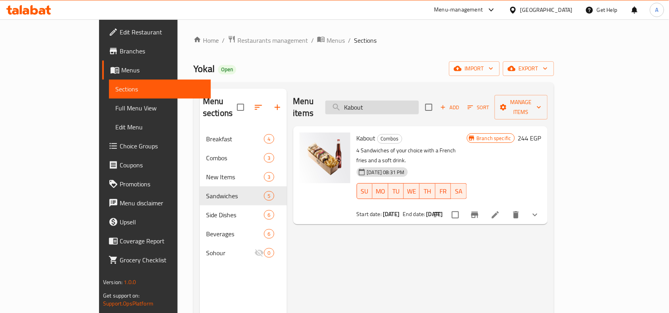
click at [397, 105] on input "Kabout" at bounding box center [372, 108] width 94 height 14
paste input "Estibaha"
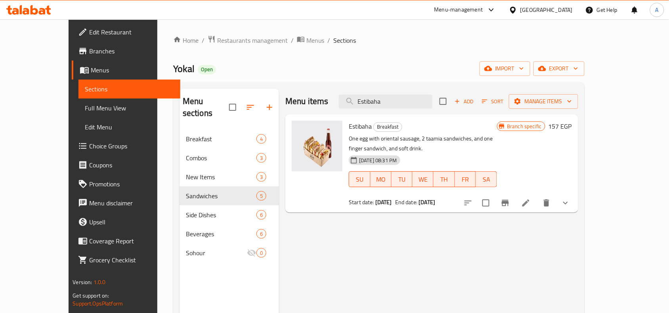
type input "Estibaha"
click at [85, 112] on span "Full Menu View" at bounding box center [129, 108] width 89 height 10
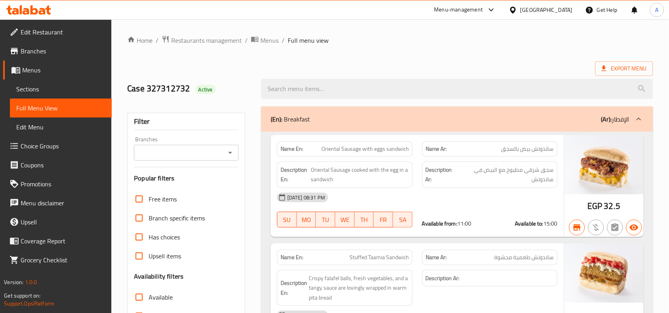
click at [225, 157] on div at bounding box center [230, 152] width 10 height 11
click at [230, 154] on icon "Open" at bounding box center [230, 153] width 10 height 10
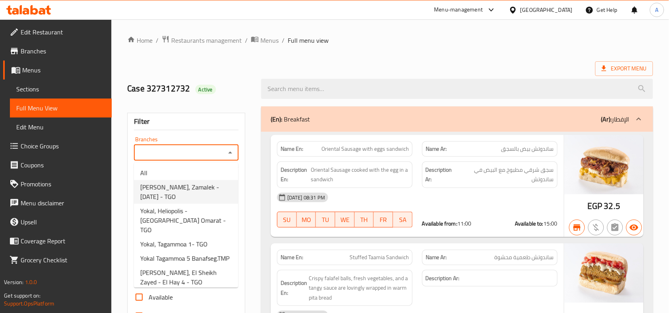
click at [201, 183] on span "[PERSON_NAME], Zamalek - [DATE] - TGO" at bounding box center [186, 192] width 92 height 19
type input "[PERSON_NAME], Zamalek - [DATE] - TGO"
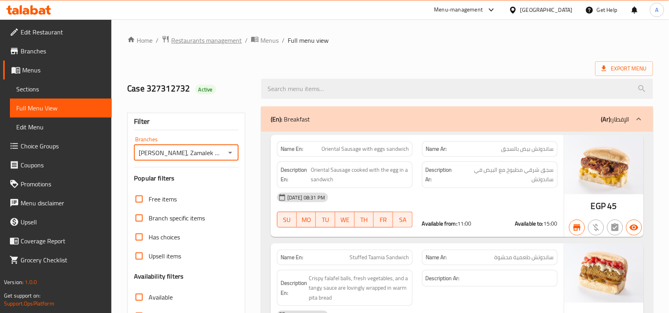
click at [204, 36] on span "Restaurants management" at bounding box center [206, 41] width 71 height 10
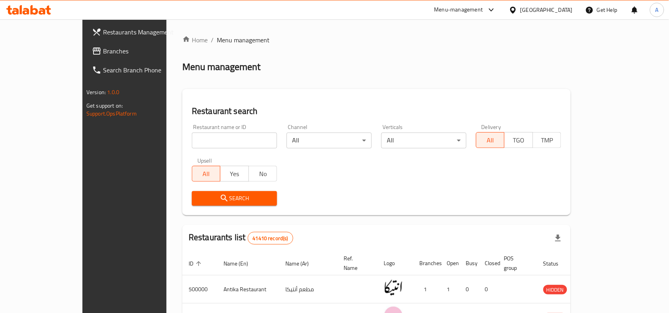
click at [562, 7] on div "[GEOGRAPHIC_DATA]" at bounding box center [546, 10] width 52 height 9
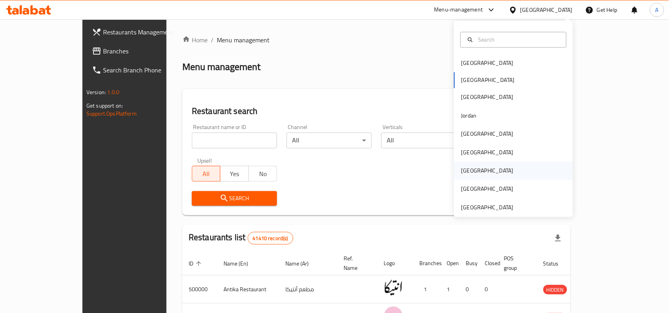
click at [464, 170] on div "[GEOGRAPHIC_DATA]" at bounding box center [487, 171] width 52 height 9
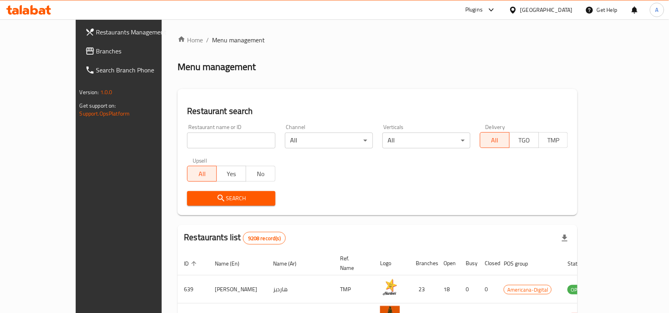
click at [207, 138] on input "search" at bounding box center [231, 141] width 88 height 16
paste input "9673"
type input "9673"
click button "Search" at bounding box center [231, 198] width 88 height 15
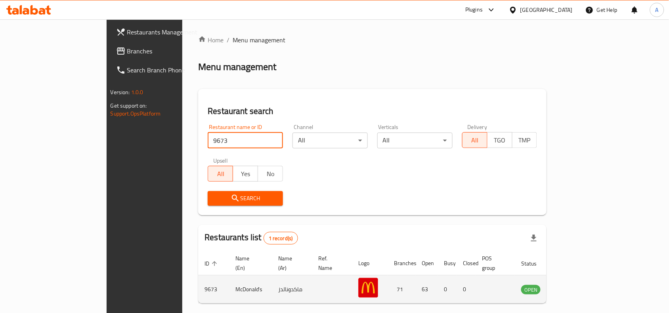
scroll to position [25, 0]
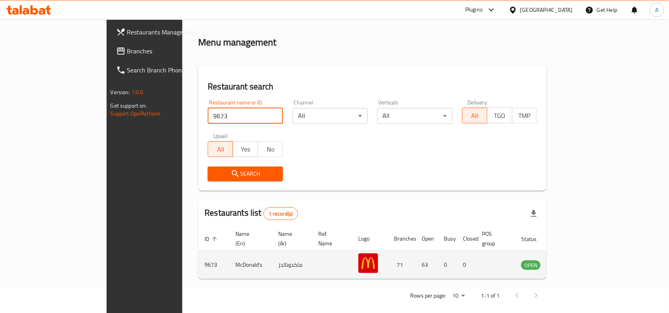
click at [572, 260] on icon "enhanced table" at bounding box center [568, 265] width 10 height 10
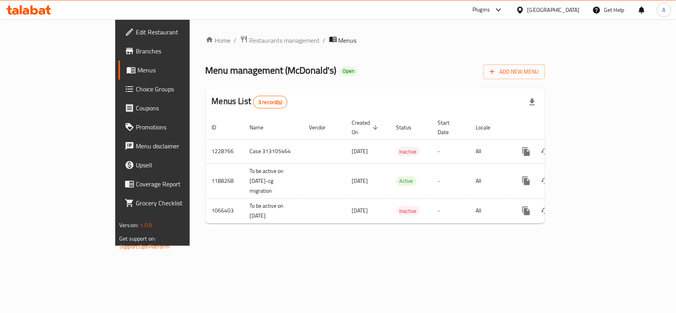
click at [136, 54] on span "Branches" at bounding box center [179, 51] width 86 height 10
